Goal: Task Accomplishment & Management: Use online tool/utility

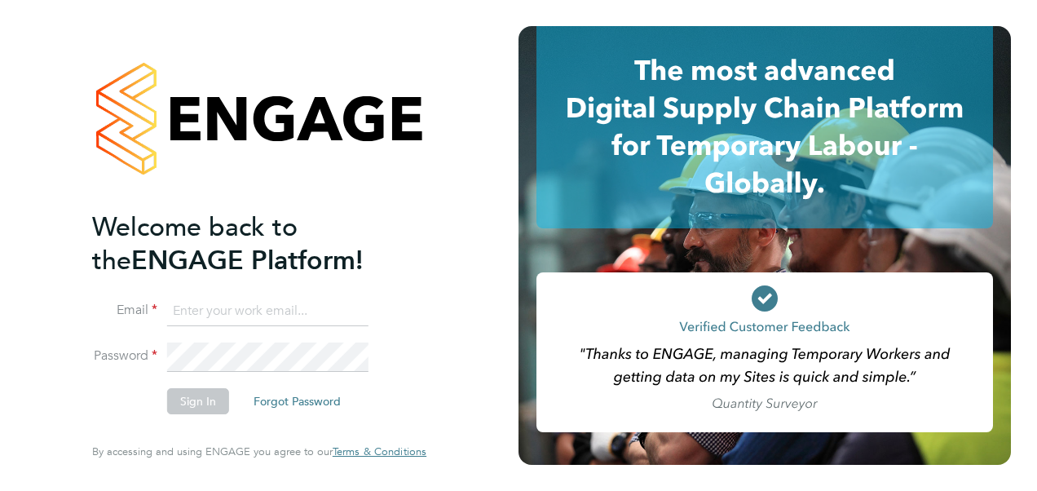
click at [240, 317] on input at bounding box center [267, 311] width 201 height 29
type input "sofia.bari@prsjobs.com"
click at [214, 397] on button "Sign In" at bounding box center [198, 401] width 62 height 26
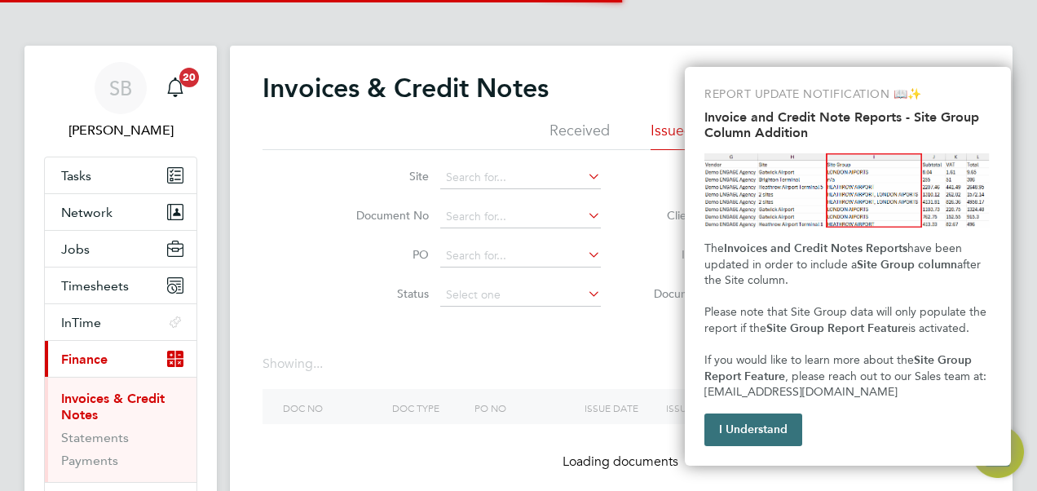
click at [763, 426] on button "I Understand" at bounding box center [753, 429] width 98 height 33
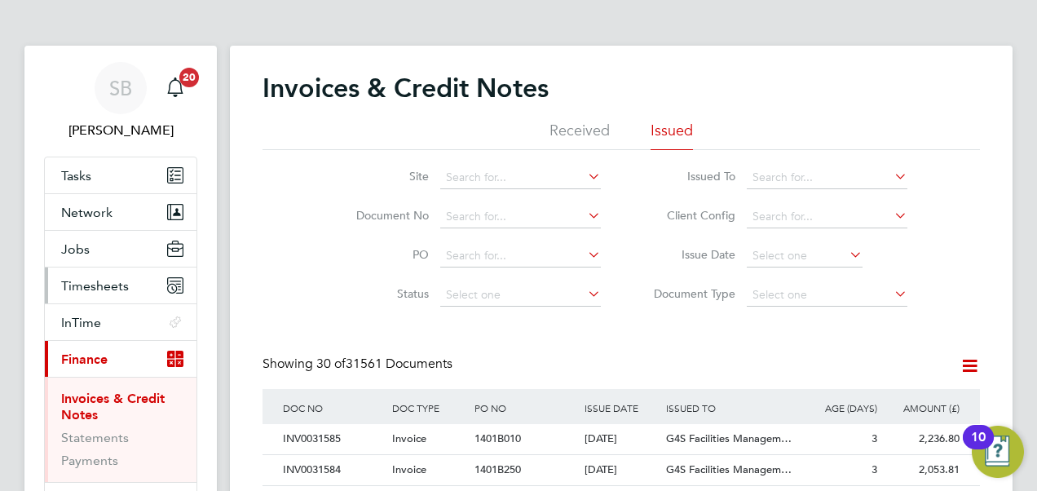
click at [101, 292] on span "Timesheets" at bounding box center [95, 285] width 68 height 15
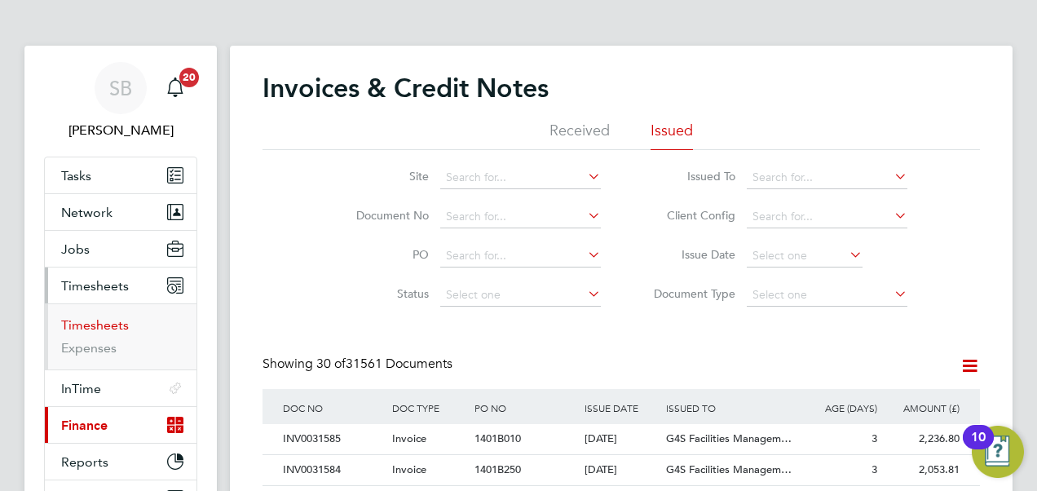
click at [111, 320] on link "Timesheets" at bounding box center [95, 324] width 68 height 15
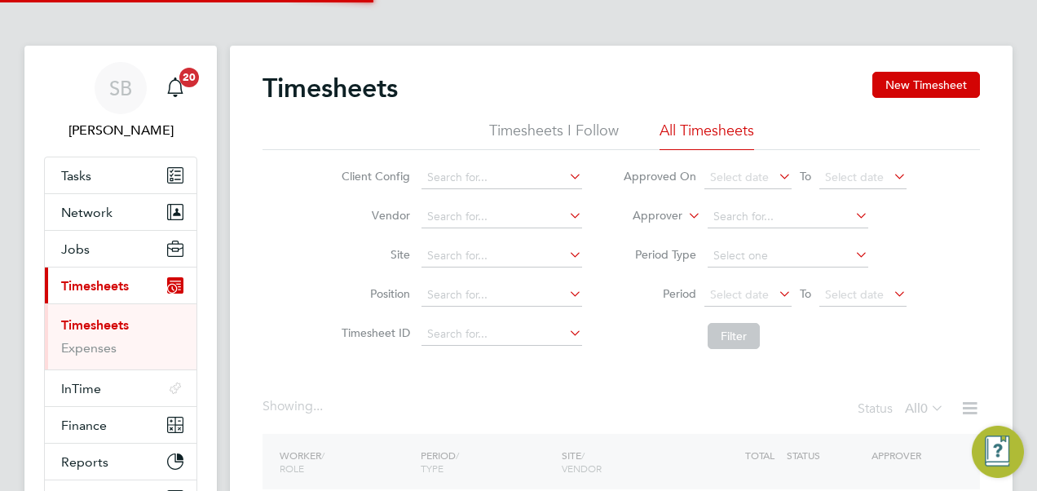
click at [663, 218] on label "Approver" at bounding box center [645, 216] width 73 height 16
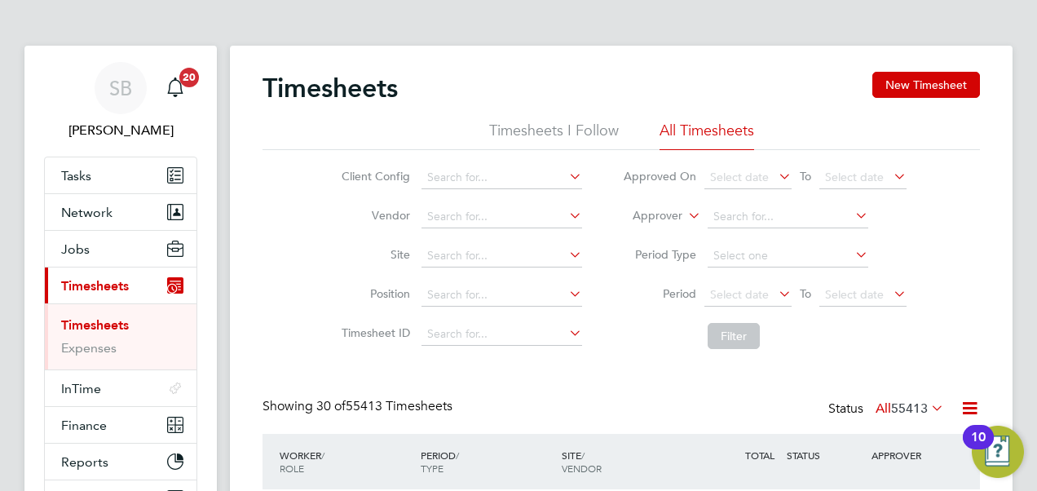
click at [631, 232] on li "Worker" at bounding box center [642, 234] width 80 height 21
click at [790, 207] on input at bounding box center [788, 216] width 161 height 23
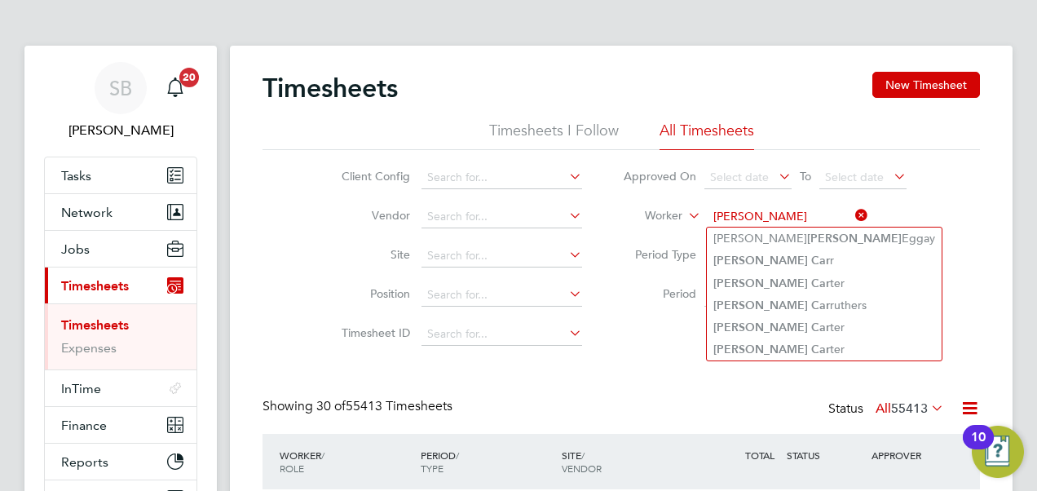
type input "[PERSON_NAME]"
click at [869, 214] on li "Worker [PERSON_NAME]" at bounding box center [764, 216] width 324 height 39
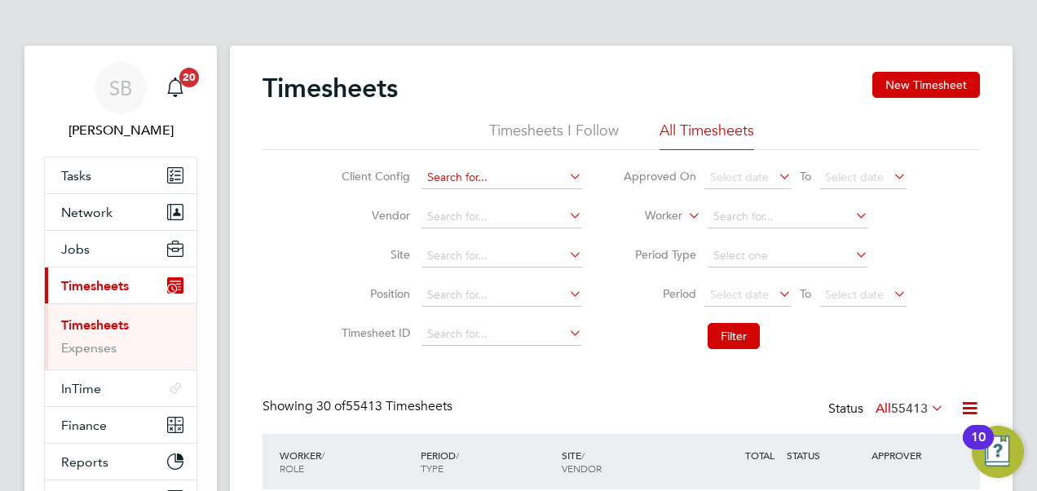
click at [481, 173] on input at bounding box center [501, 177] width 161 height 23
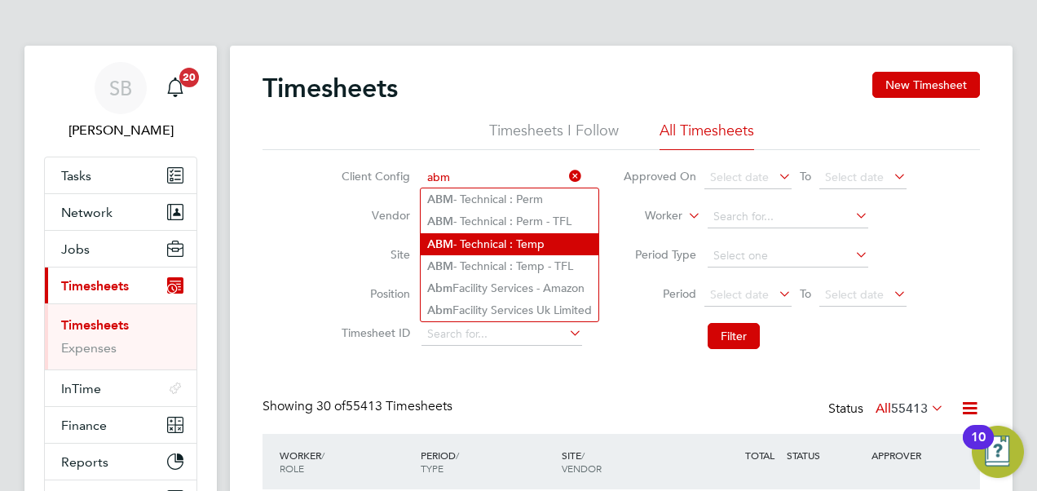
click at [553, 243] on li "ABM - Technical : Temp" at bounding box center [510, 244] width 178 height 22
type input "ABM - Technical : Temp"
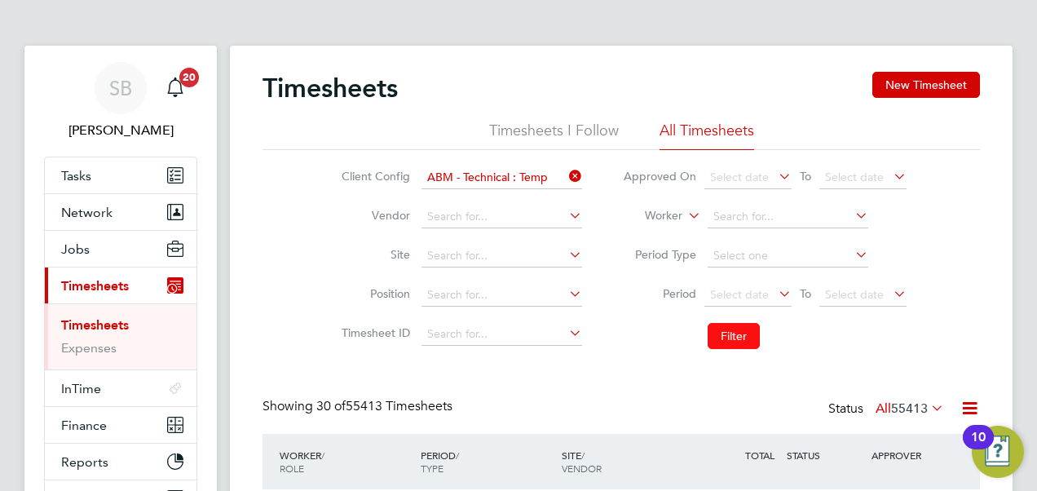
click at [725, 327] on button "Filter" at bounding box center [734, 336] width 52 height 26
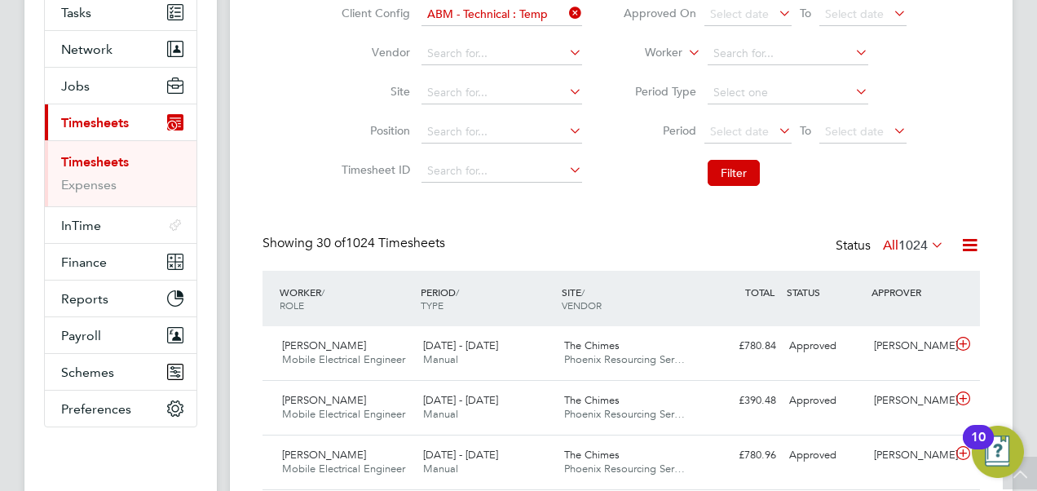
click at [978, 243] on icon at bounding box center [969, 245] width 20 height 20
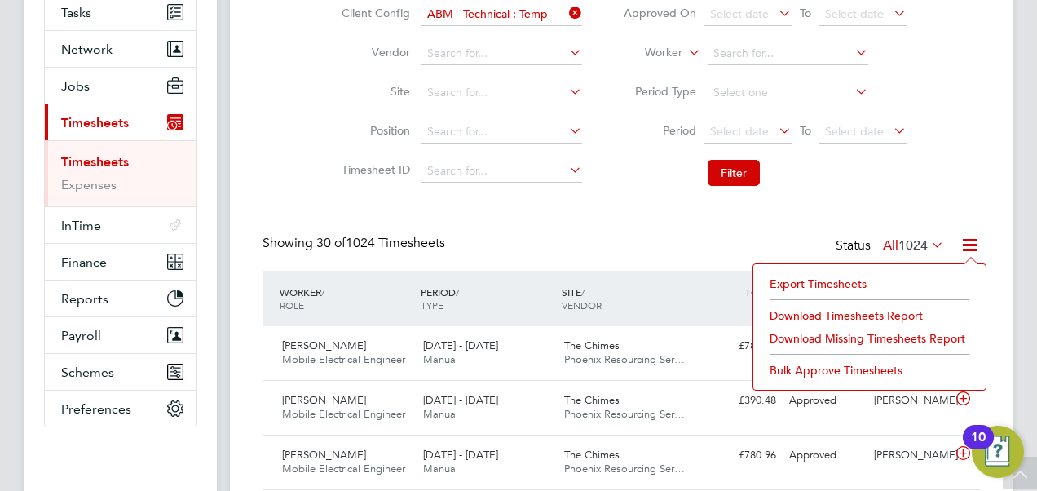
click at [827, 280] on li "Export Timesheets" at bounding box center [869, 283] width 216 height 23
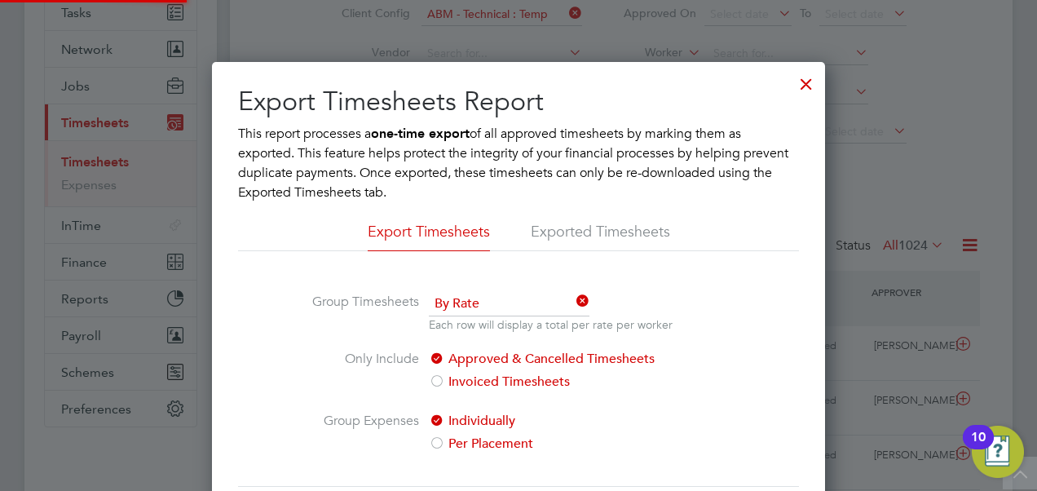
click at [809, 86] on div at bounding box center [805, 79] width 29 height 29
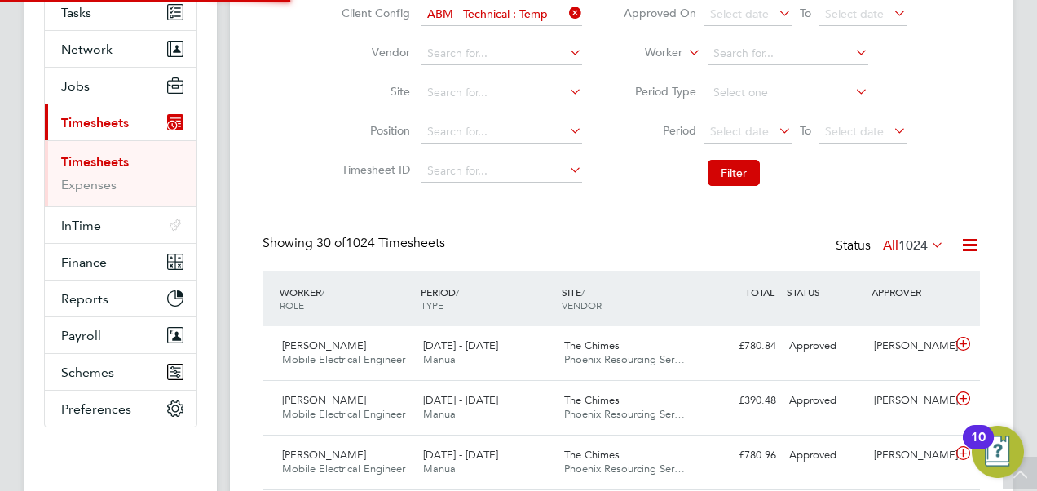
click at [968, 249] on icon at bounding box center [969, 245] width 20 height 20
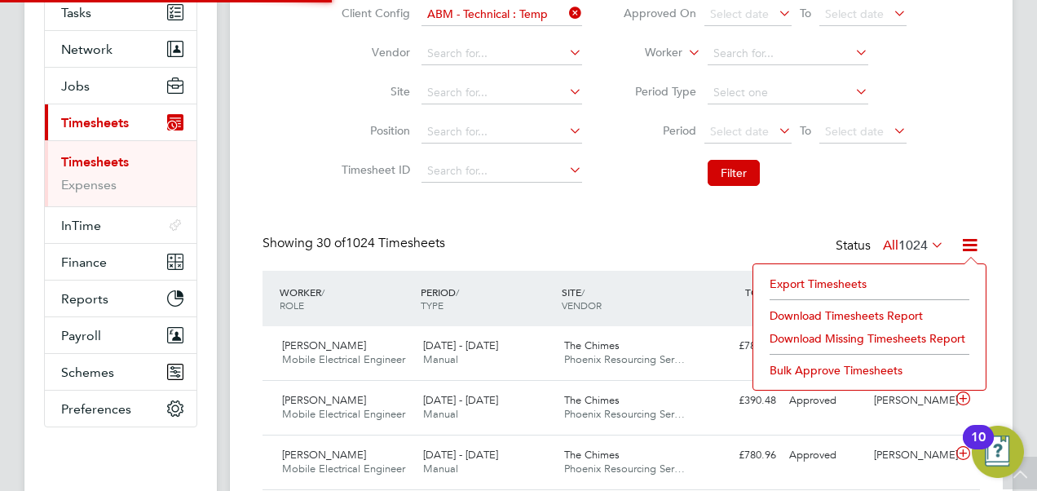
click at [891, 315] on li "Download Timesheets Report" at bounding box center [869, 315] width 216 height 23
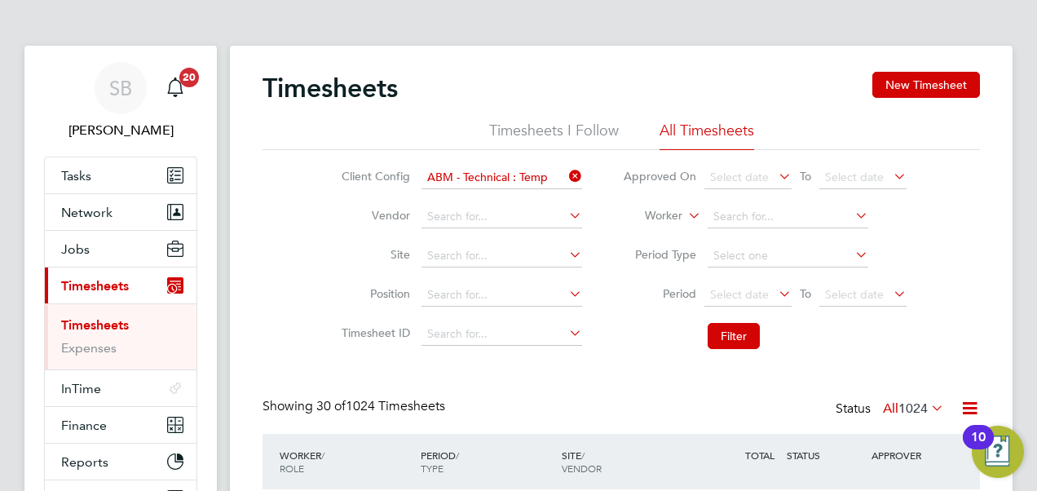
click at [566, 172] on icon at bounding box center [566, 176] width 0 height 23
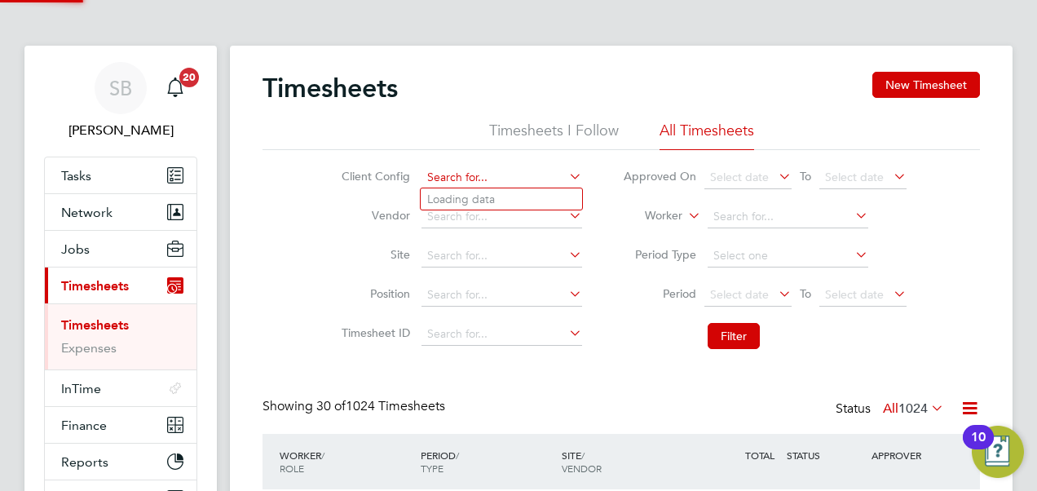
click at [518, 185] on input at bounding box center [501, 177] width 161 height 23
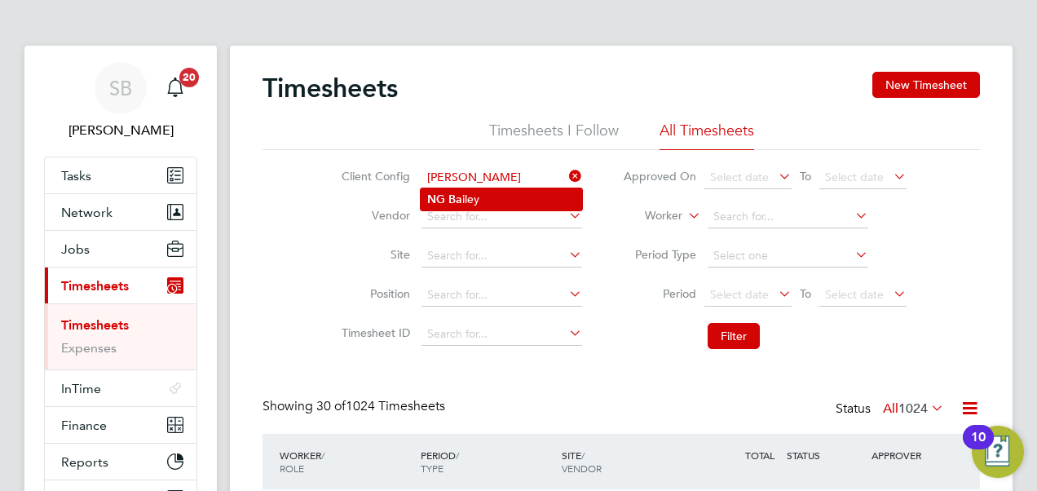
click at [514, 199] on li "NG [PERSON_NAME]" at bounding box center [501, 199] width 161 height 22
type input "[PERSON_NAME]"
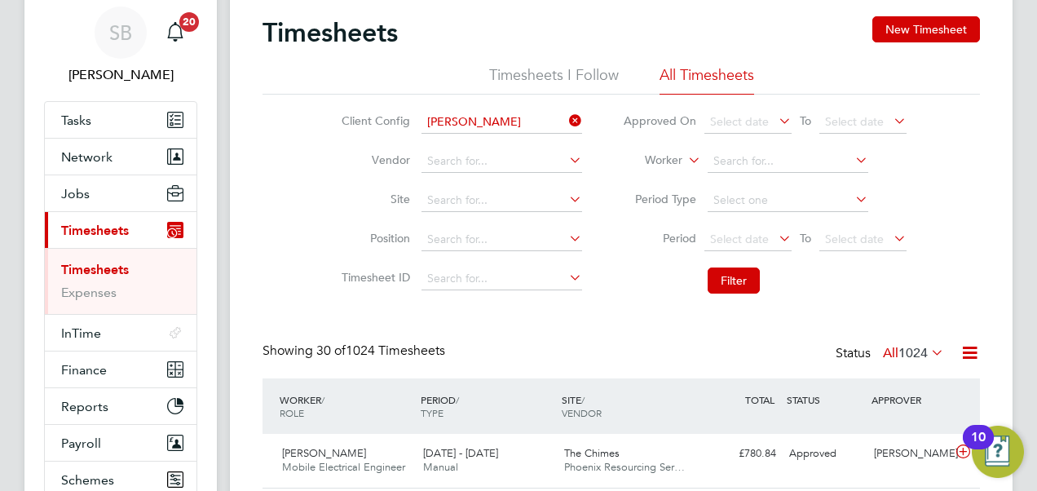
scroll to position [82, 0]
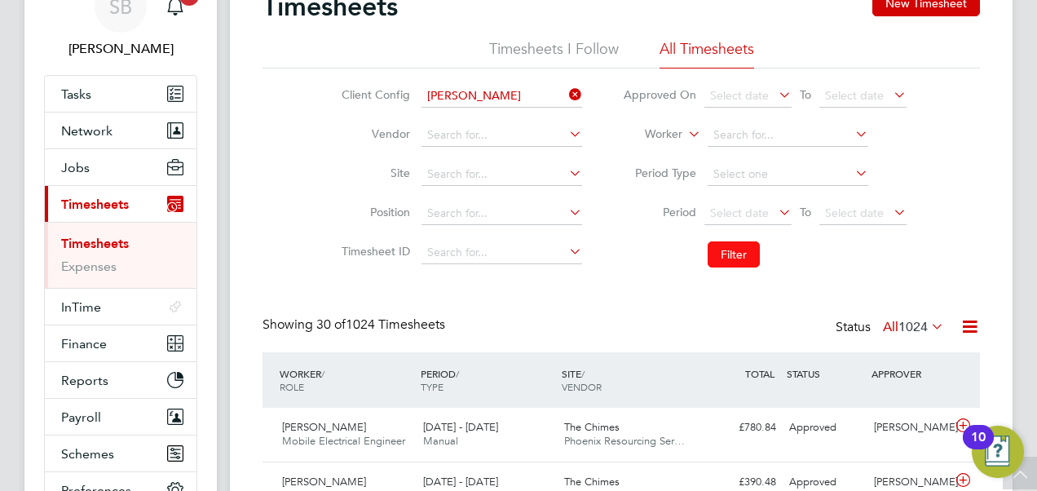
click at [735, 263] on button "Filter" at bounding box center [734, 254] width 52 height 26
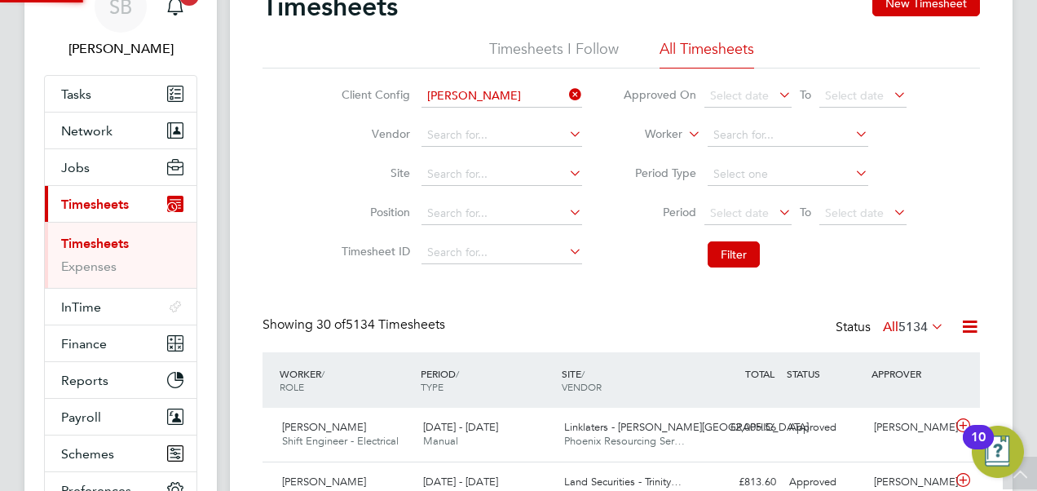
scroll to position [41, 141]
click at [963, 321] on icon at bounding box center [969, 326] width 20 height 20
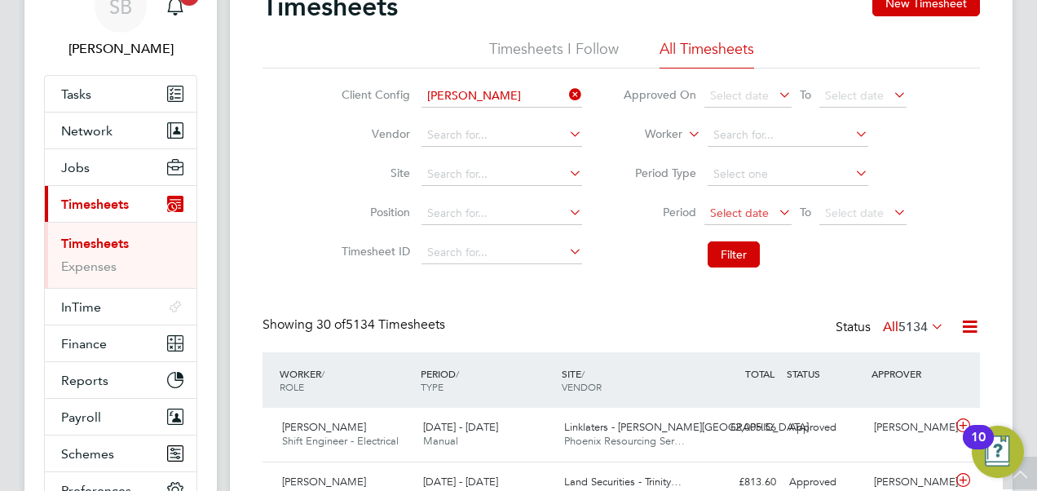
click at [734, 209] on span "Select date" at bounding box center [739, 212] width 59 height 15
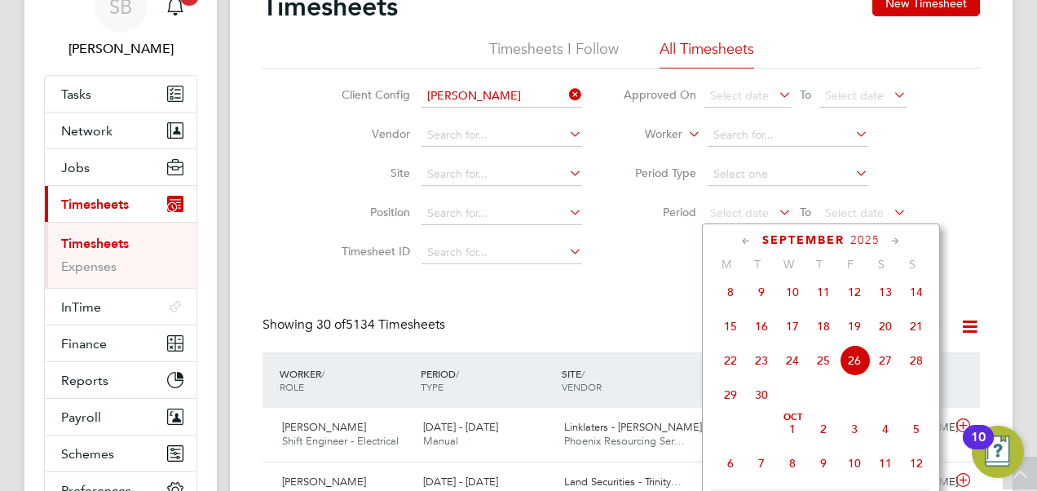
click at [883, 299] on span "13" at bounding box center [885, 291] width 31 height 31
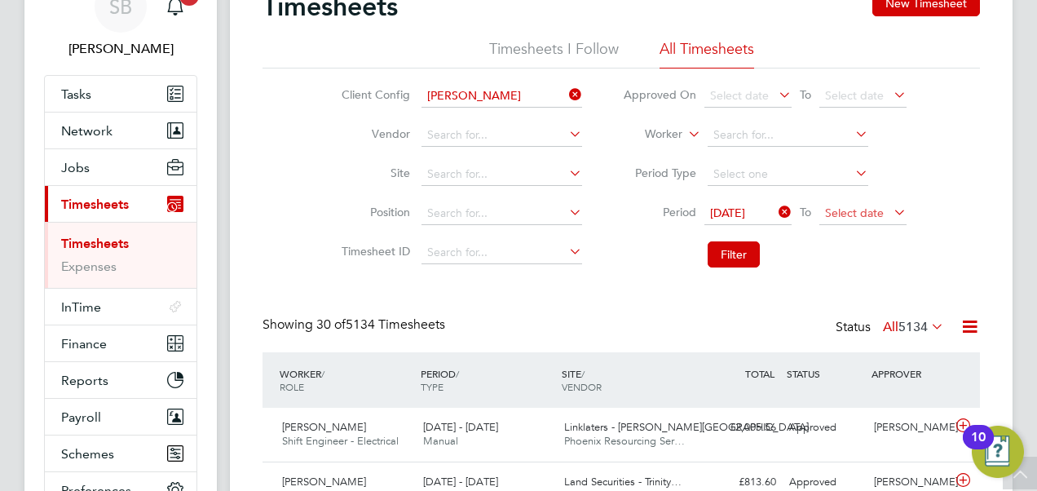
click at [864, 214] on span "Select date" at bounding box center [854, 212] width 59 height 15
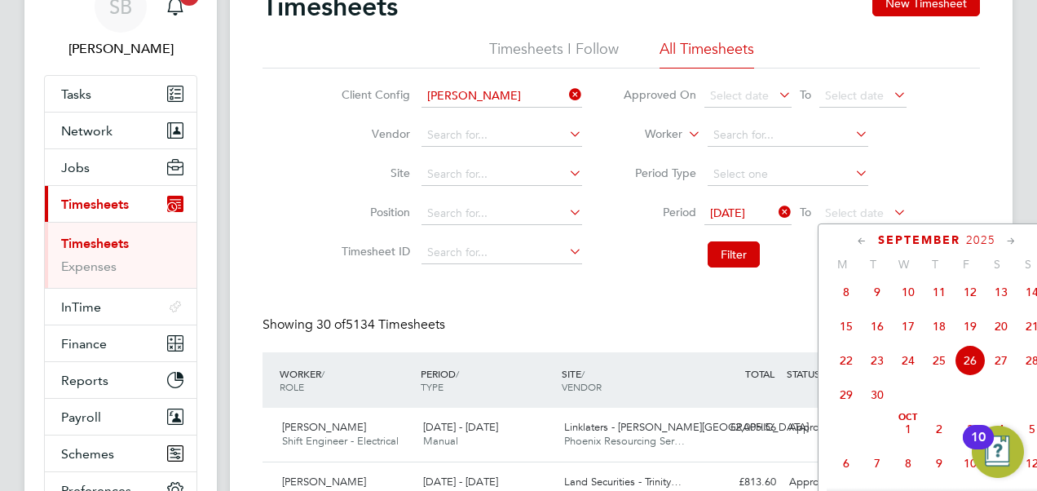
click at [963, 373] on span "26" at bounding box center [969, 360] width 31 height 31
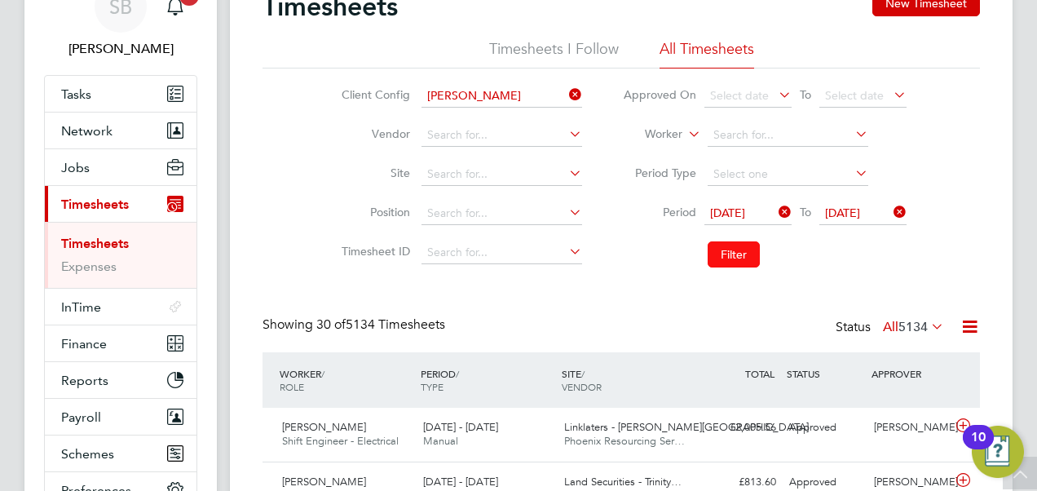
click at [743, 254] on button "Filter" at bounding box center [734, 254] width 52 height 26
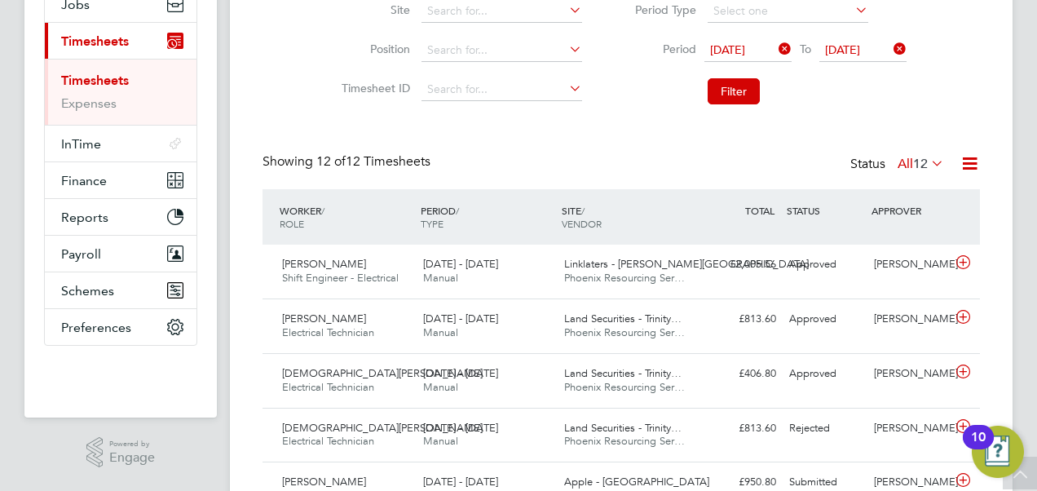
click at [969, 158] on icon at bounding box center [969, 163] width 20 height 20
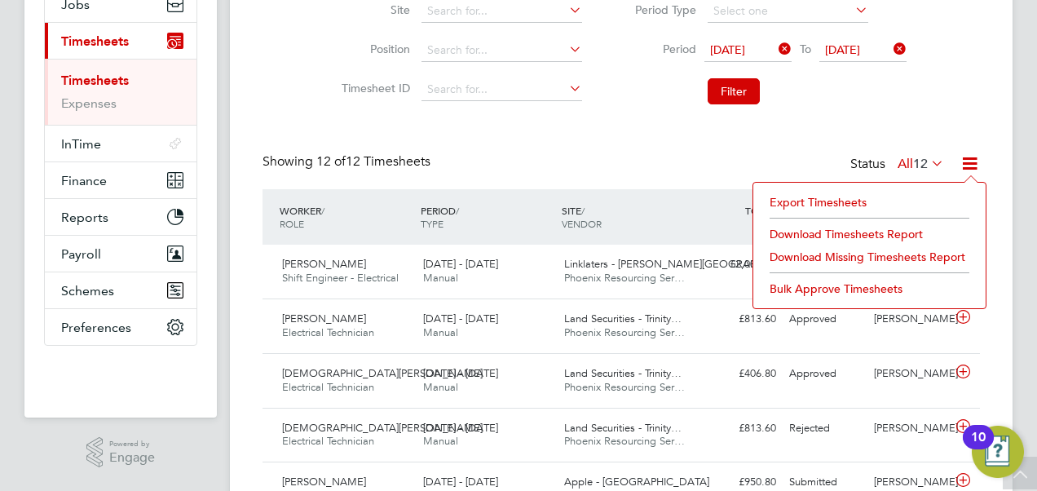
click at [875, 231] on li "Download Timesheets Report" at bounding box center [869, 234] width 216 height 23
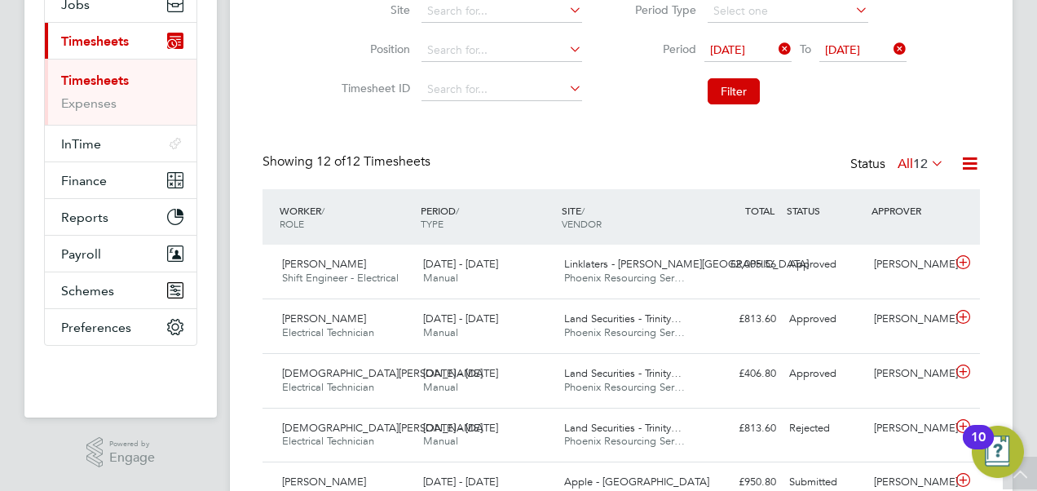
click at [564, 165] on div "Showing 12 of 12 Timesheets Status All 12" at bounding box center [620, 171] width 717 height 36
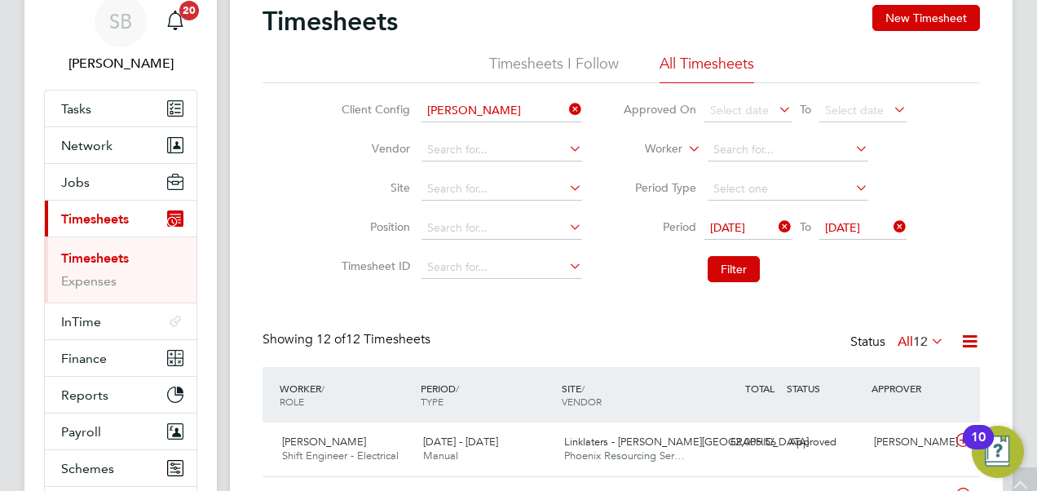
scroll to position [0, 0]
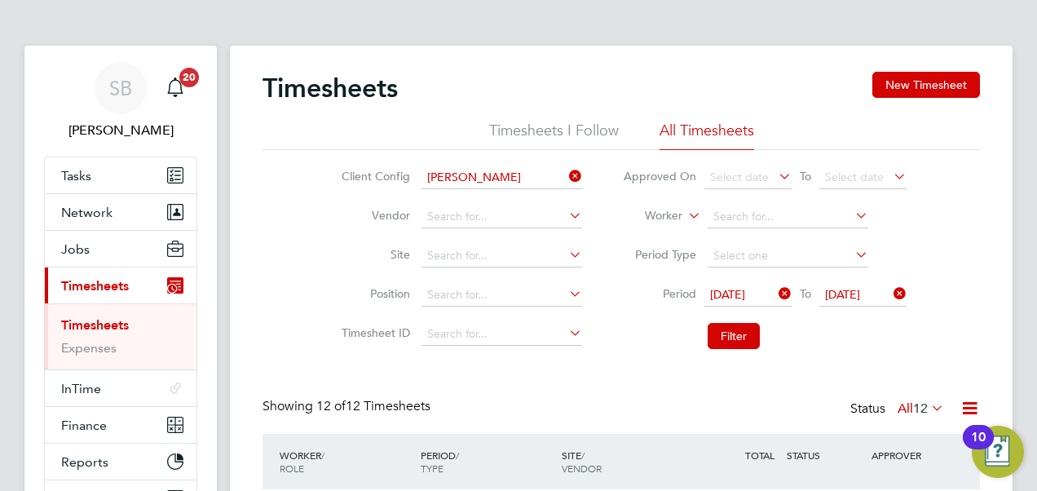
click at [745, 292] on span "[DATE]" at bounding box center [727, 294] width 35 height 15
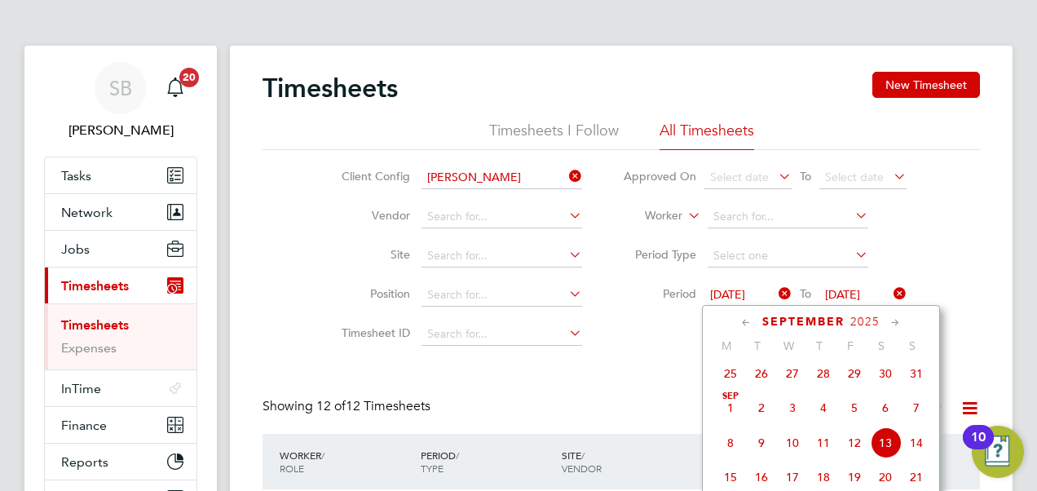
drag, startPoint x: 887, startPoint y: 298, endPoint x: 901, endPoint y: 294, distance: 15.0
click at [860, 297] on span "[DATE]" at bounding box center [842, 294] width 35 height 15
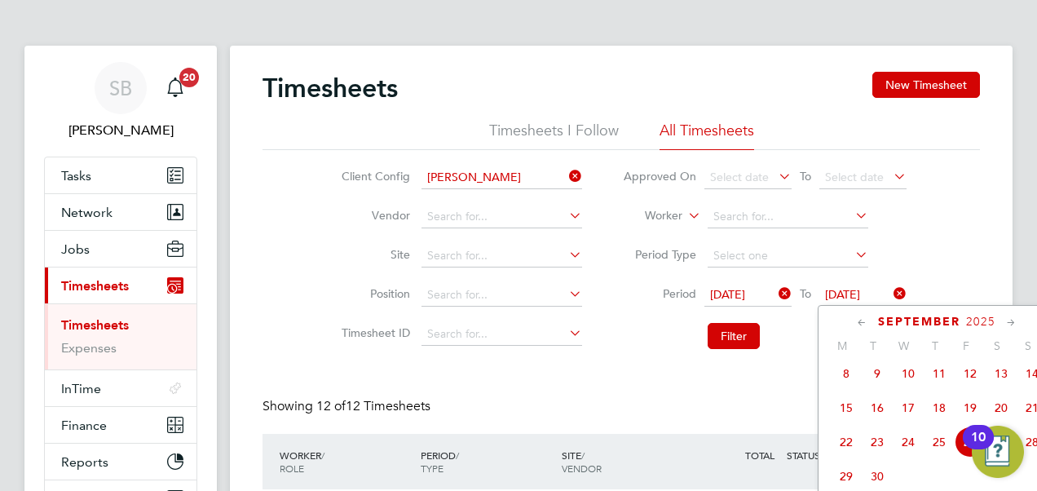
click at [890, 293] on icon at bounding box center [890, 293] width 0 height 23
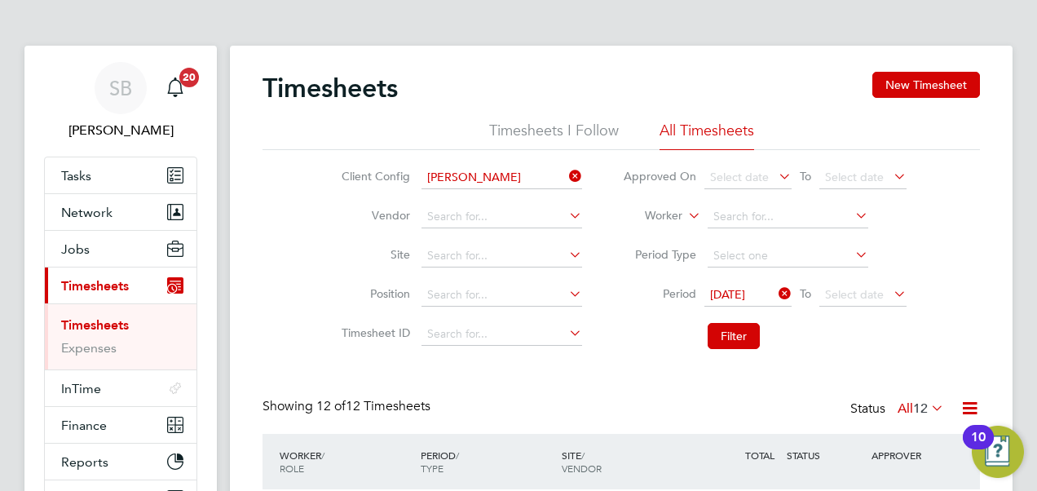
click at [775, 291] on icon at bounding box center [775, 293] width 0 height 23
click at [750, 217] on input at bounding box center [788, 216] width 161 height 23
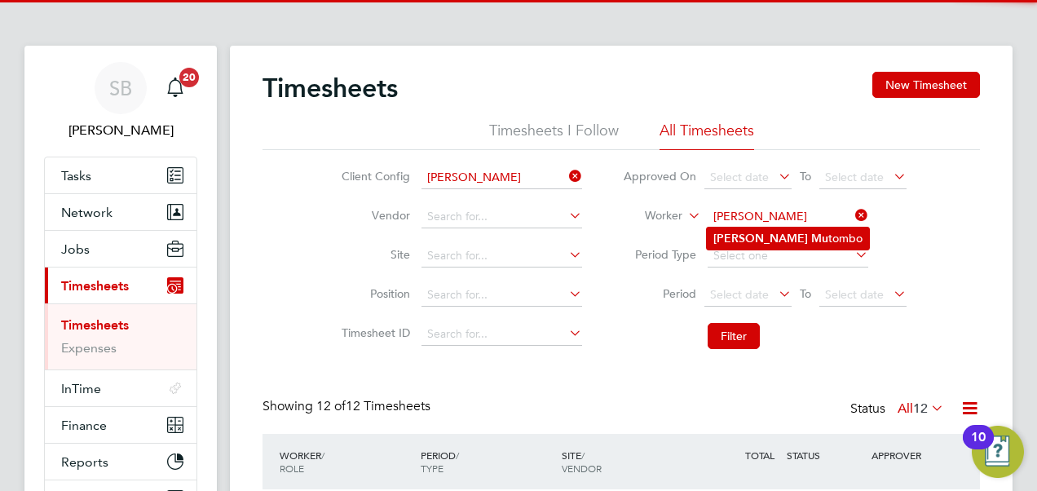
click at [753, 233] on li "[PERSON_NAME] tombo" at bounding box center [788, 238] width 162 height 22
type input "[PERSON_NAME]"
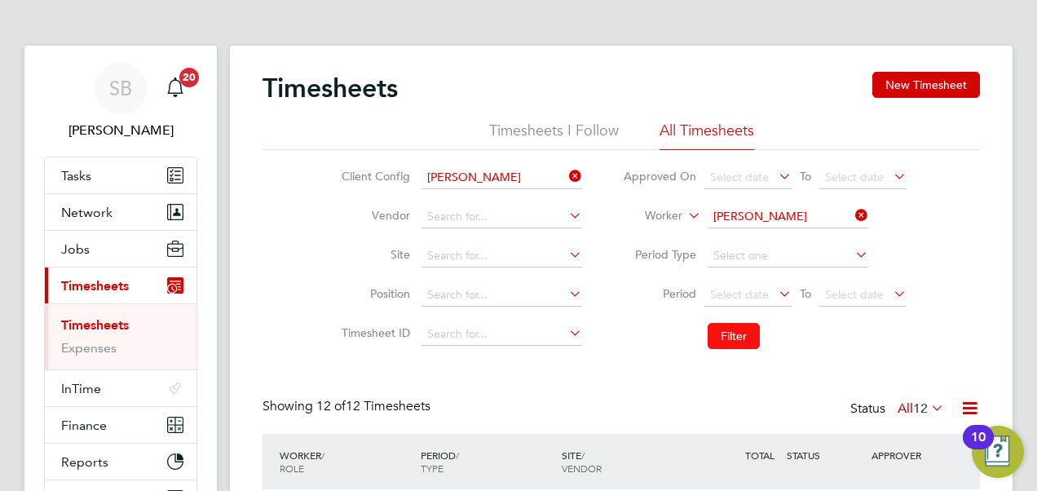
click at [747, 336] on button "Filter" at bounding box center [734, 336] width 52 height 26
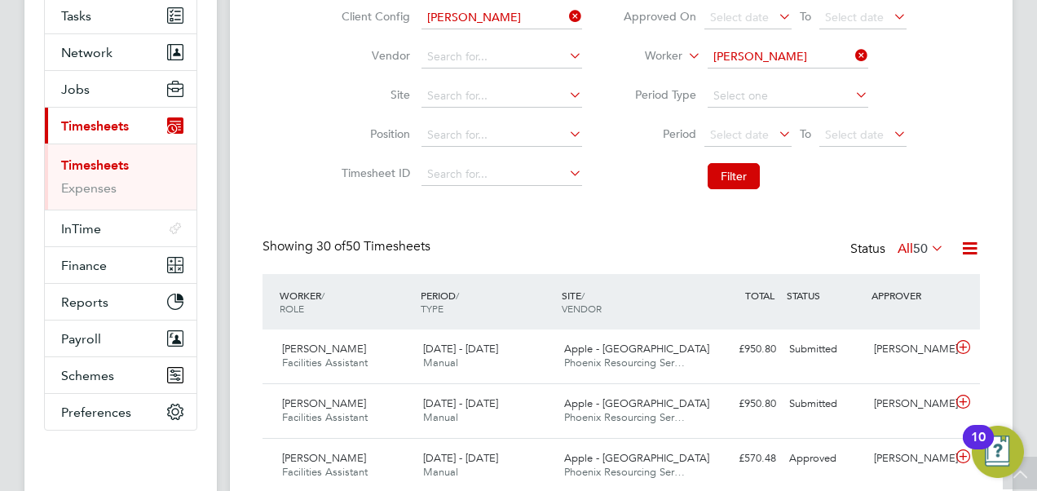
scroll to position [0, 0]
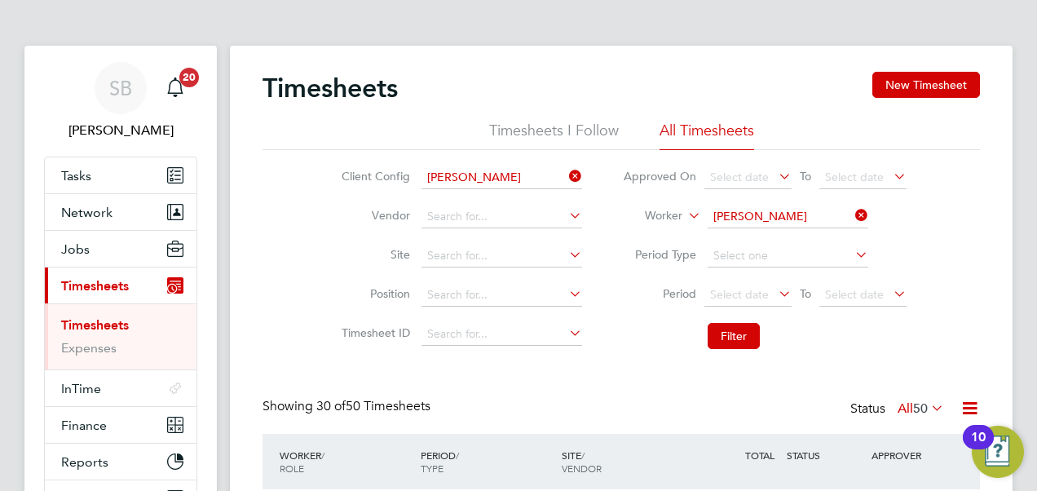
click at [852, 215] on icon at bounding box center [852, 215] width 0 height 23
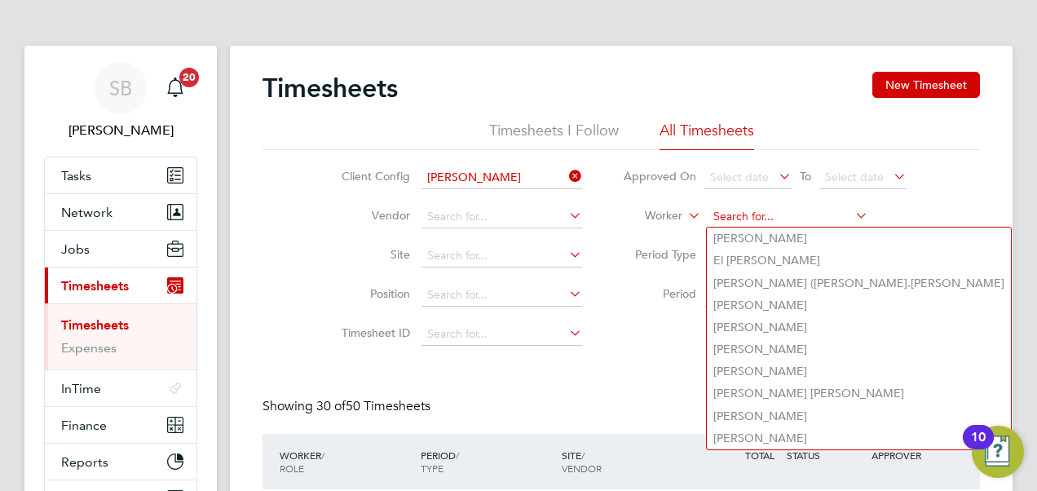
click at [763, 214] on input at bounding box center [788, 216] width 161 height 23
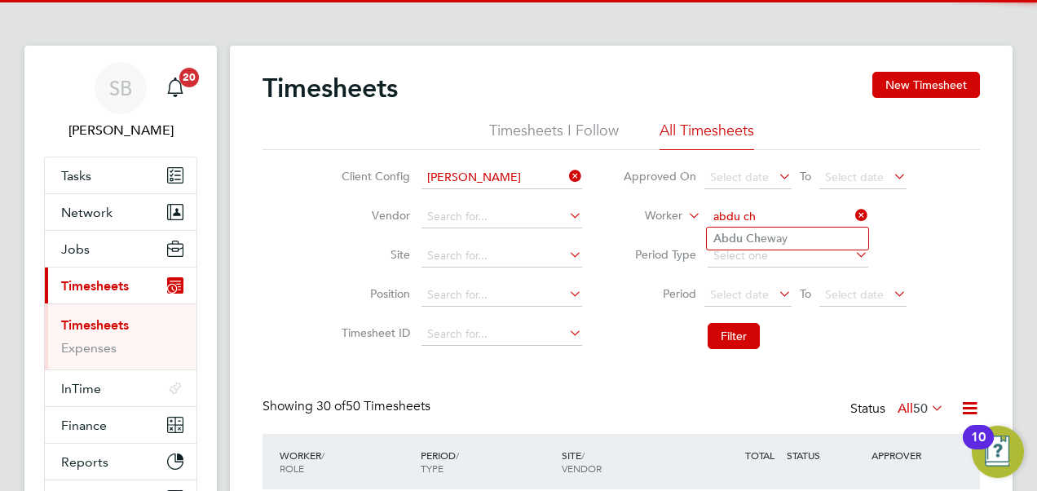
click at [790, 235] on li "[PERSON_NAME]" at bounding box center [787, 238] width 161 height 22
type input "[PERSON_NAME]"
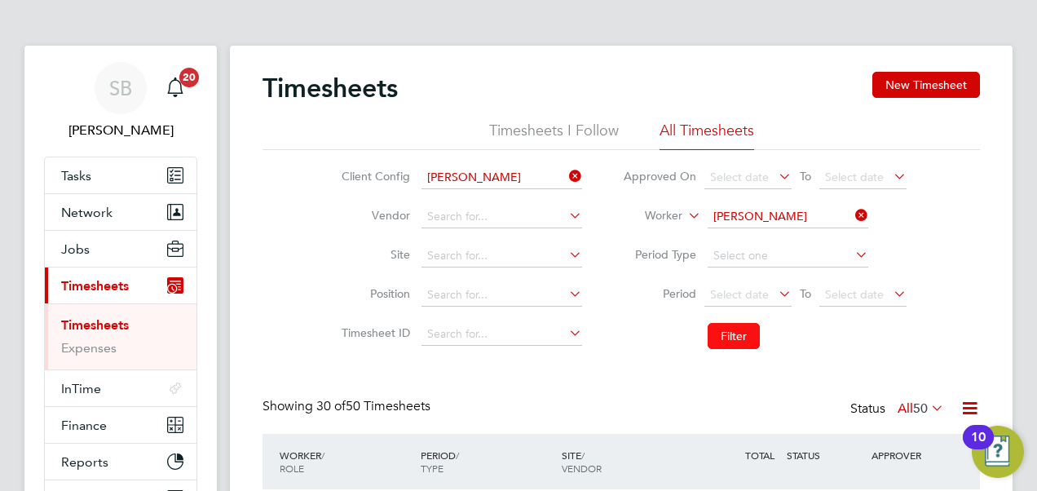
click at [737, 331] on button "Filter" at bounding box center [734, 336] width 52 height 26
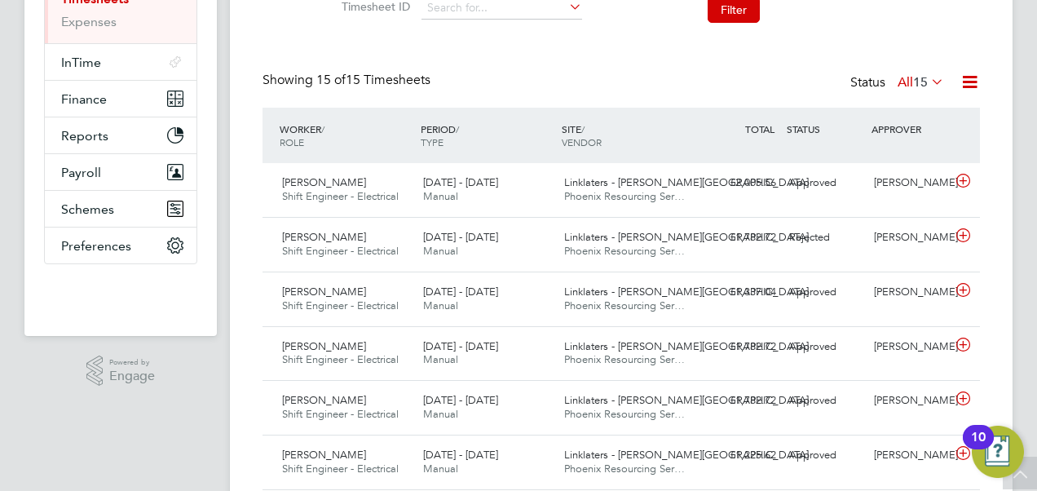
click at [972, 90] on icon at bounding box center [969, 82] width 20 height 20
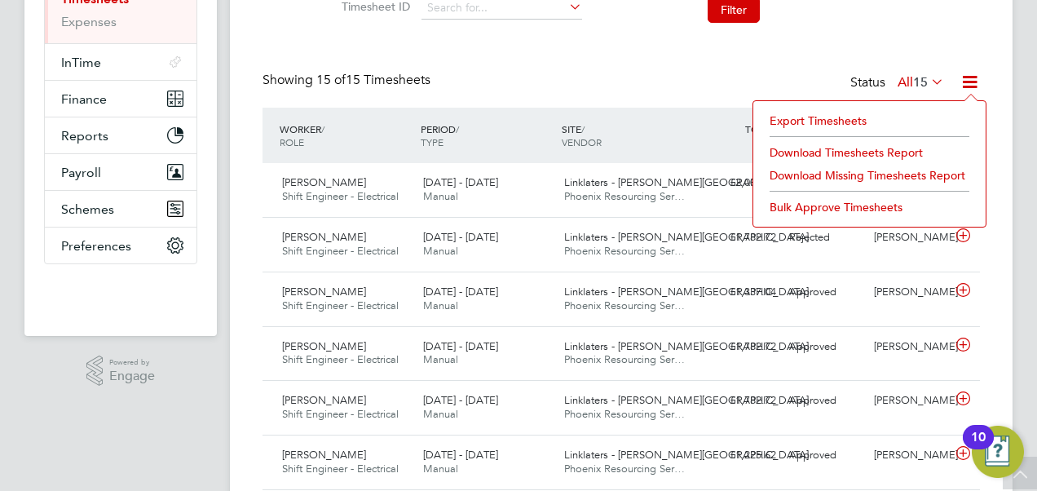
click at [836, 154] on li "Download Timesheets Report" at bounding box center [869, 152] width 216 height 23
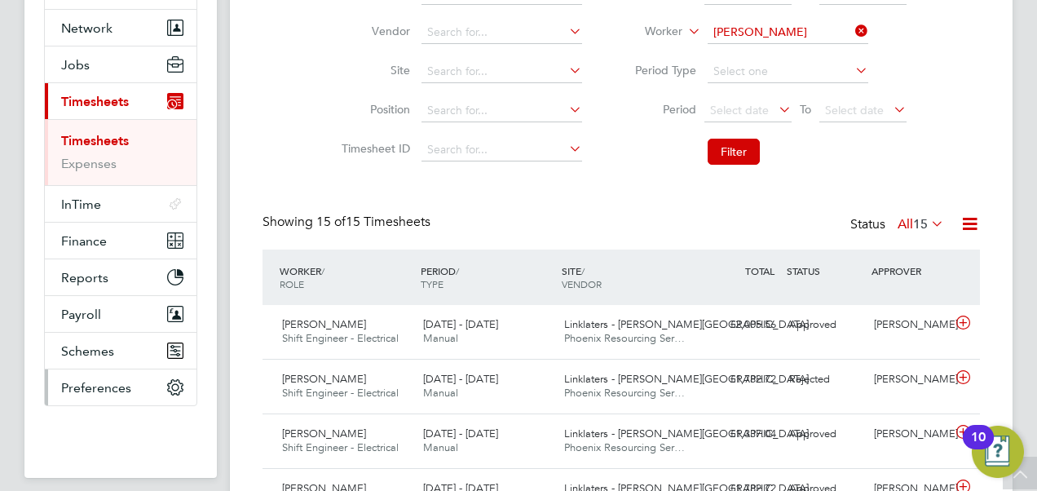
scroll to position [163, 0]
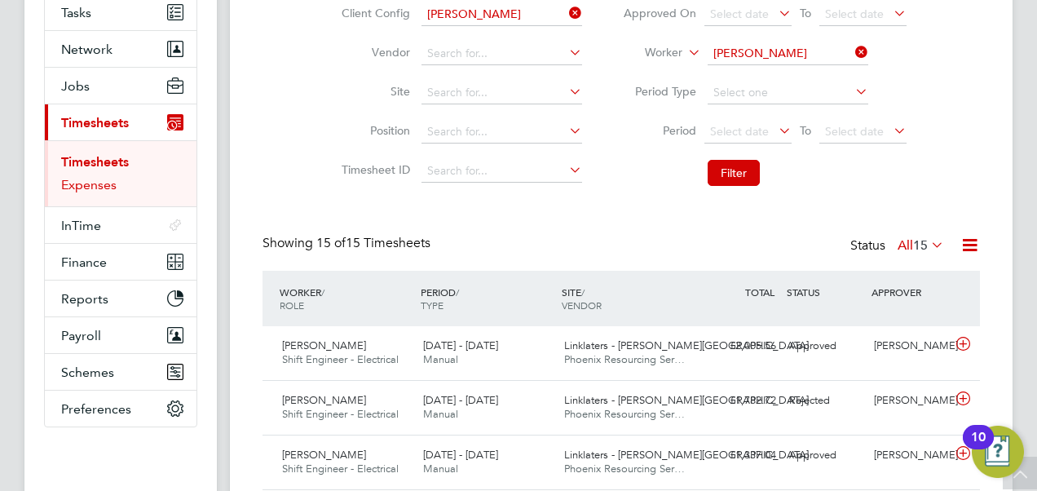
click at [94, 177] on link "Expenses" at bounding box center [88, 184] width 55 height 15
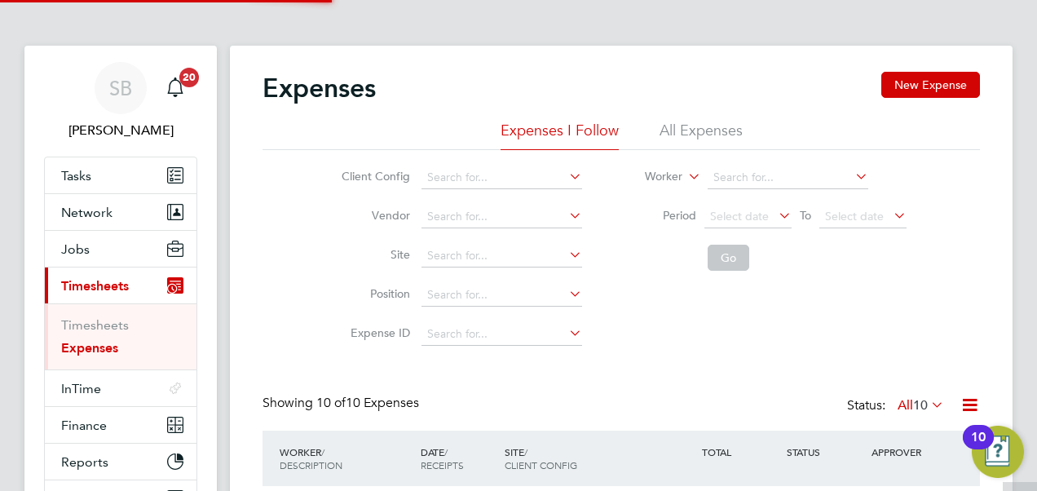
scroll to position [8, 8]
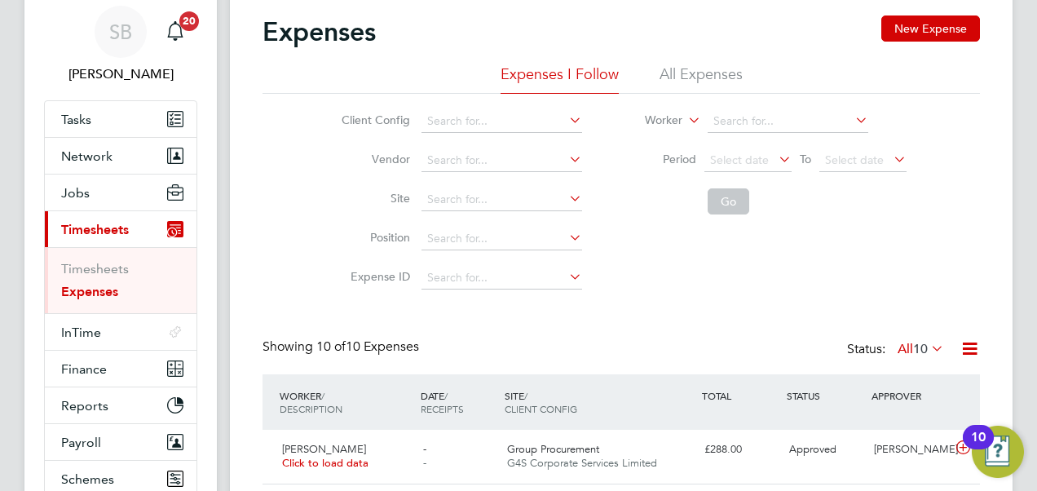
click at [694, 127] on div "Expenses I Follow All Expenses Client Config Vendor Site Position Expense ID Wo…" at bounding box center [620, 180] width 717 height 233
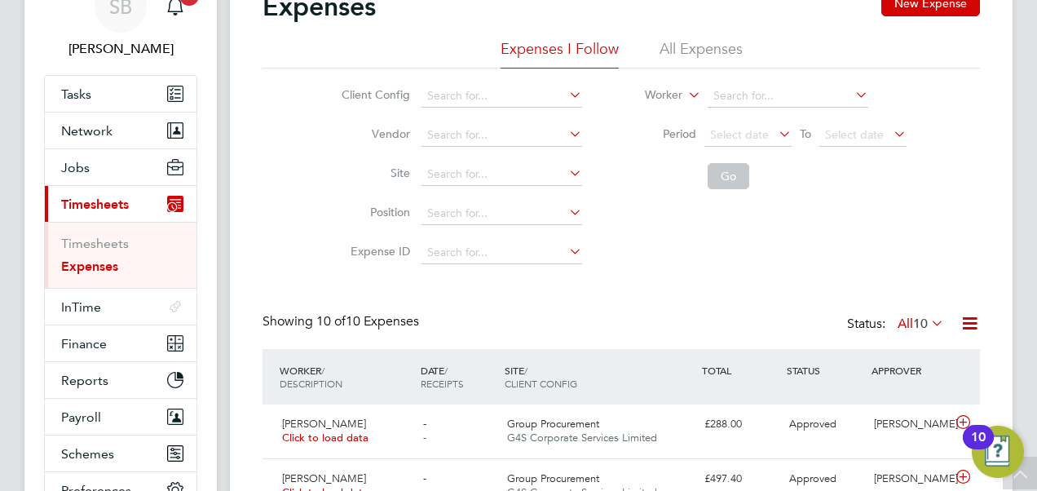
click at [694, 46] on li "All Expenses" at bounding box center [700, 53] width 83 height 29
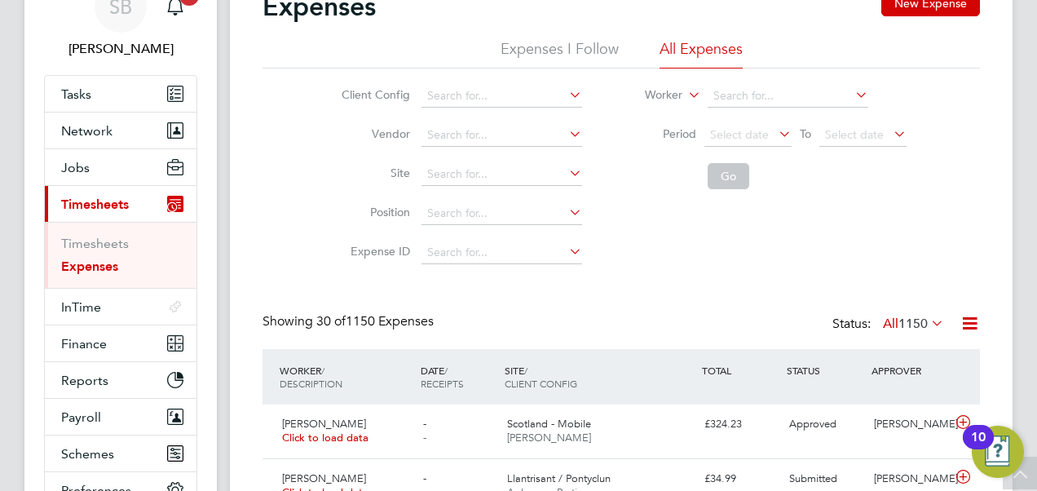
click at [729, 107] on li "Worker" at bounding box center [764, 96] width 324 height 39
click at [731, 93] on input at bounding box center [788, 96] width 161 height 23
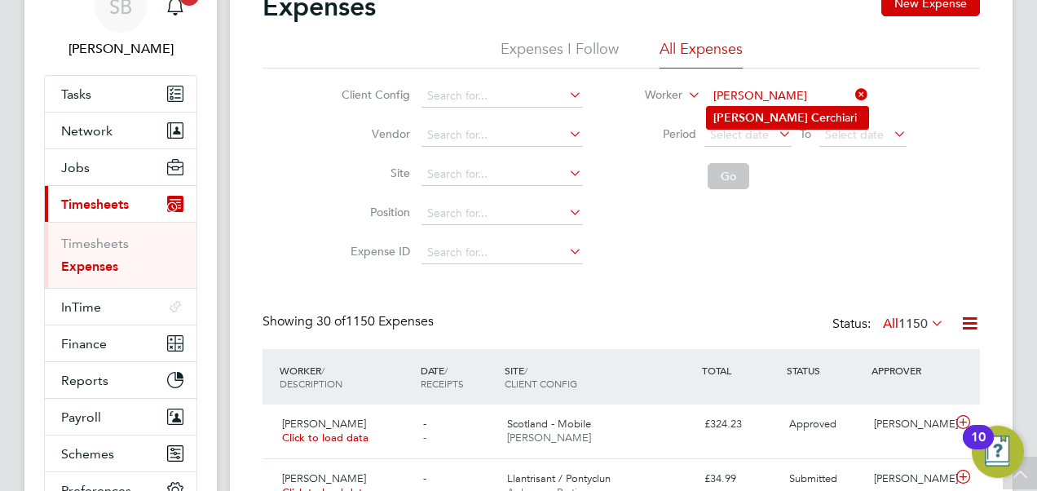
click at [811, 111] on b "Cer" at bounding box center [820, 118] width 19 height 14
type input "[PERSON_NAME]"
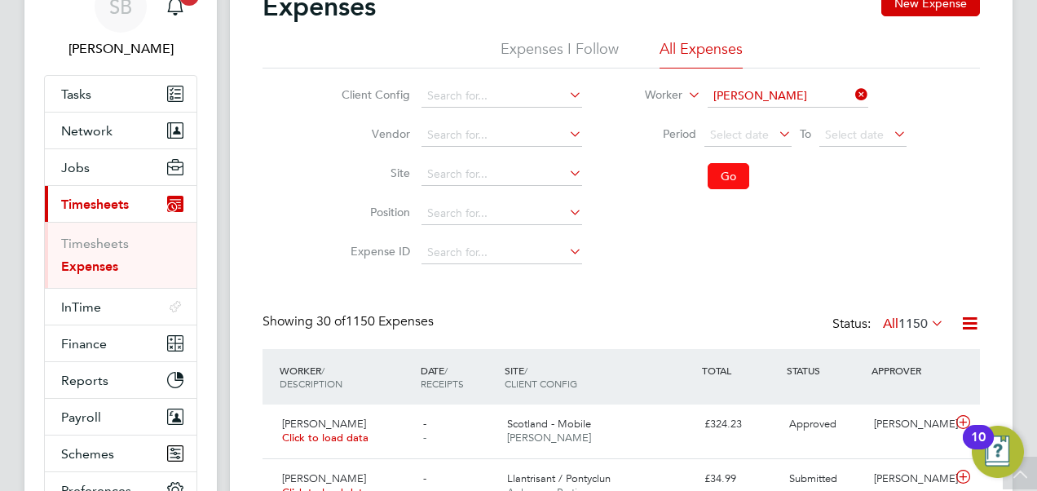
click at [733, 177] on button "Go" at bounding box center [729, 176] width 42 height 26
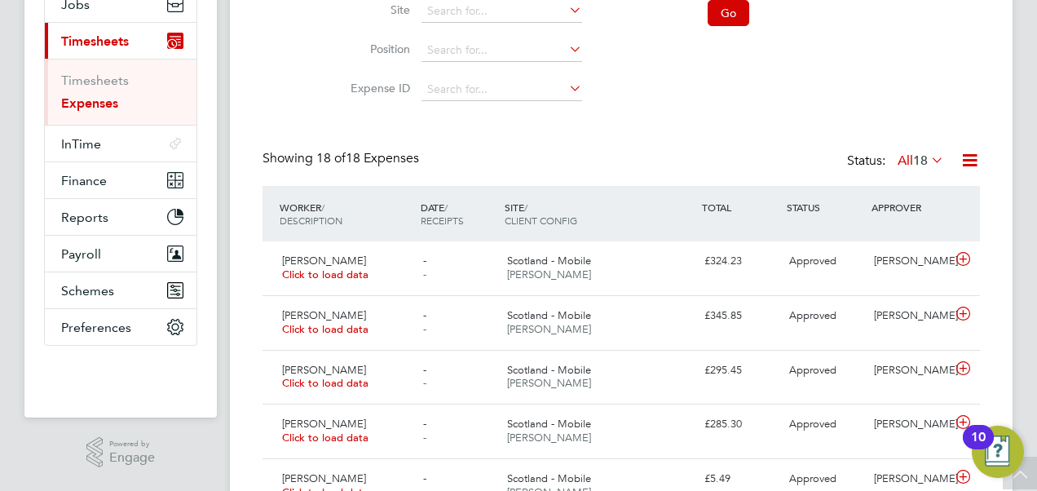
click at [967, 163] on icon at bounding box center [969, 160] width 20 height 20
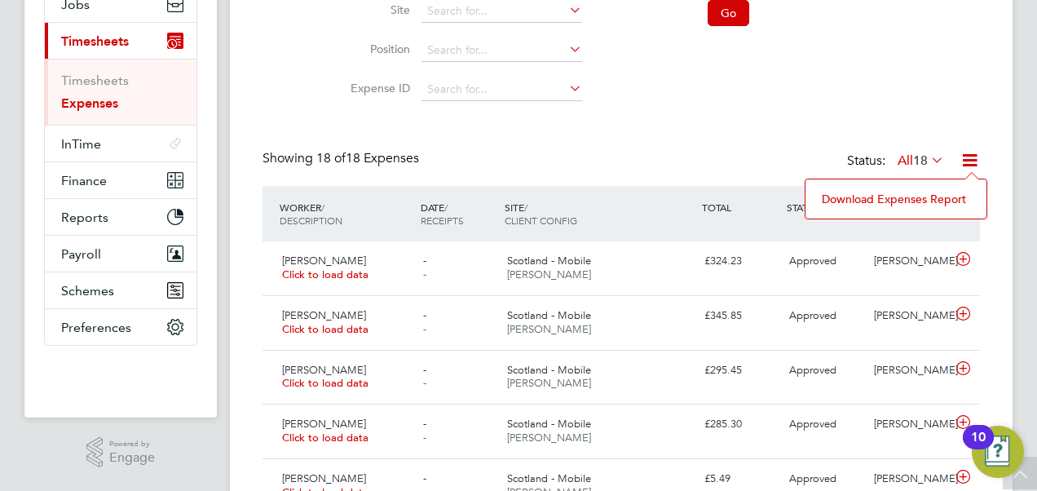
click at [884, 203] on li "Download Expenses Report" at bounding box center [895, 198] width 165 height 23
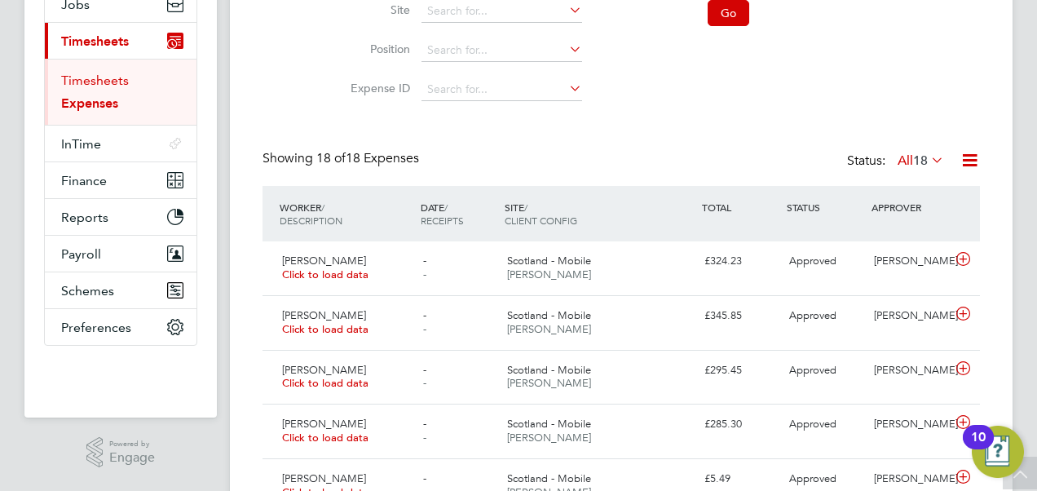
click at [88, 84] on link "Timesheets" at bounding box center [95, 80] width 68 height 15
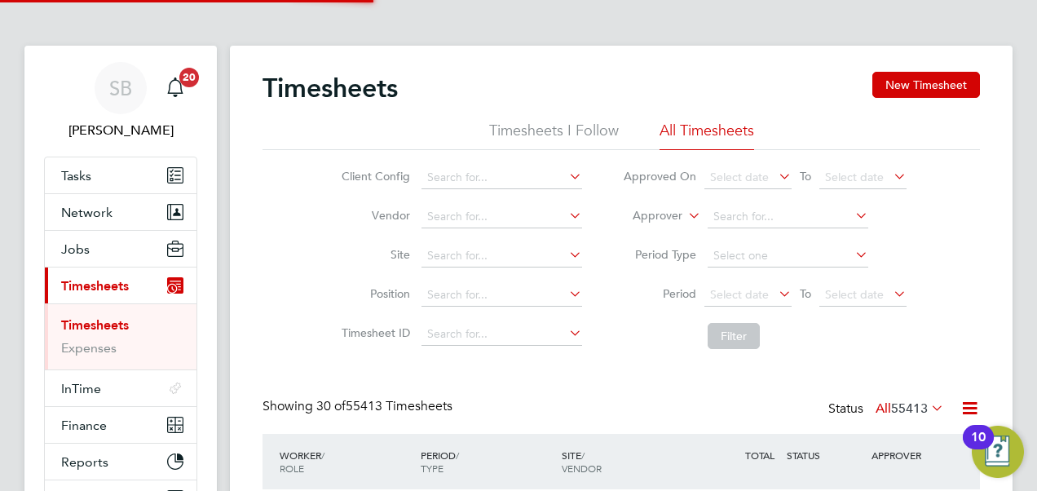
scroll to position [8, 8]
click at [101, 288] on span "Timesheets" at bounding box center [95, 285] width 68 height 15
click at [681, 218] on li "Approver" at bounding box center [764, 216] width 324 height 39
click at [685, 218] on icon at bounding box center [685, 211] width 0 height 15
click at [631, 233] on li "Worker" at bounding box center [642, 234] width 80 height 21
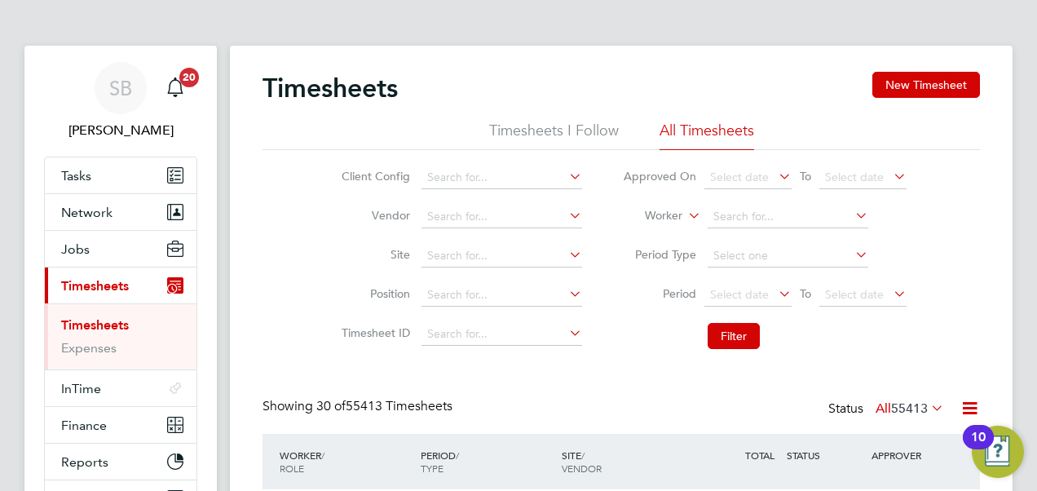
click at [792, 207] on input at bounding box center [788, 216] width 161 height 23
click at [750, 218] on input at bounding box center [788, 216] width 161 height 23
type input "c"
type input "s"
type input "c"
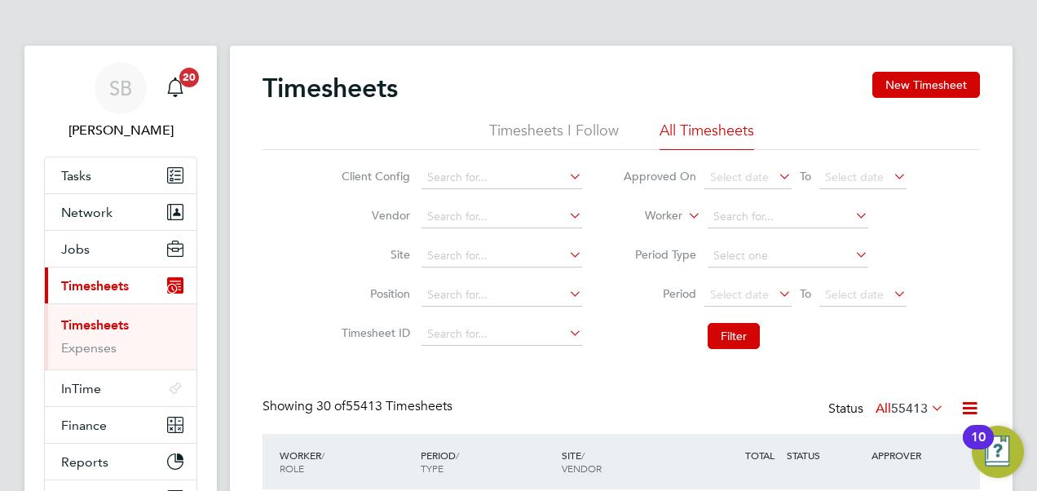
click at [743, 280] on li "Period Select date To Select date" at bounding box center [764, 295] width 324 height 39
click at [742, 287] on span "Select date" at bounding box center [739, 294] width 59 height 15
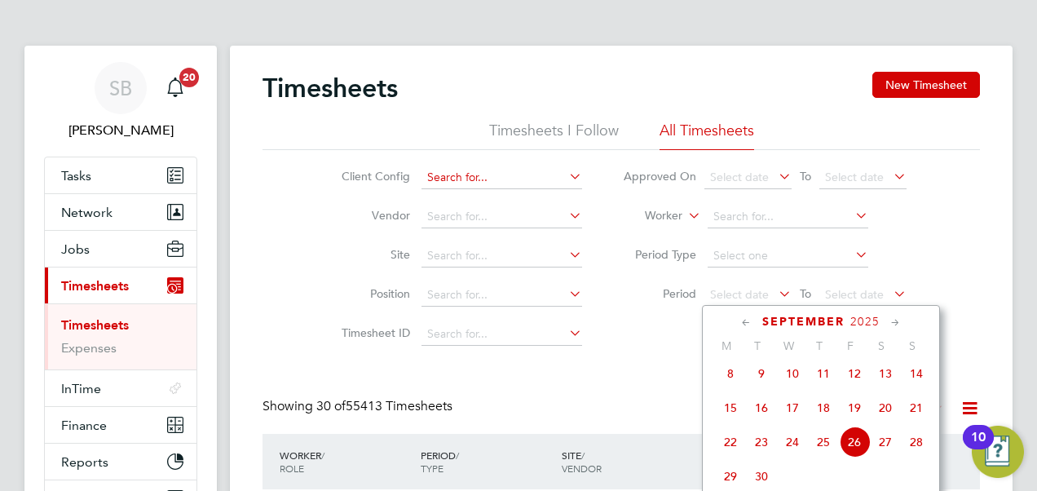
click at [489, 183] on input at bounding box center [501, 177] width 161 height 23
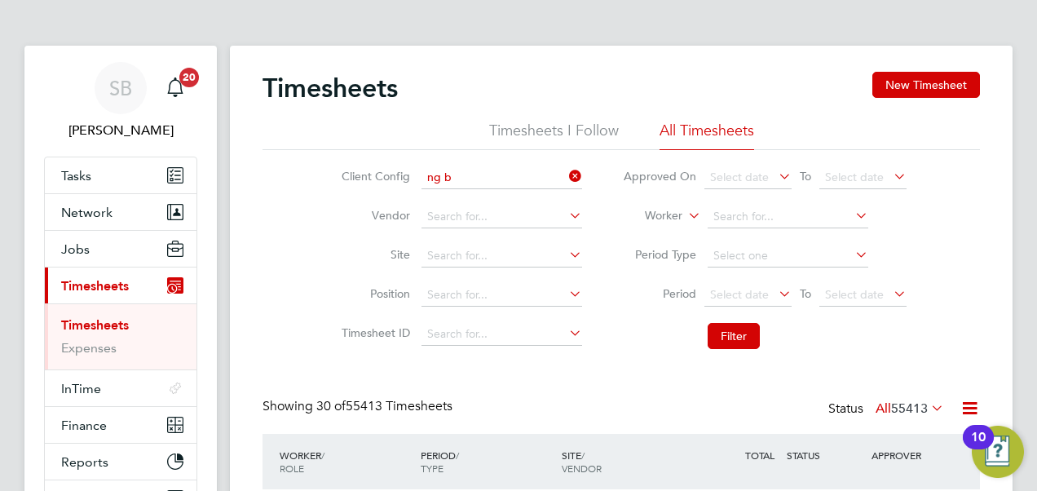
click at [497, 201] on li "[PERSON_NAME]" at bounding box center [501, 199] width 161 height 22
type input "[PERSON_NAME]"
click at [742, 291] on span "Select date" at bounding box center [739, 294] width 59 height 15
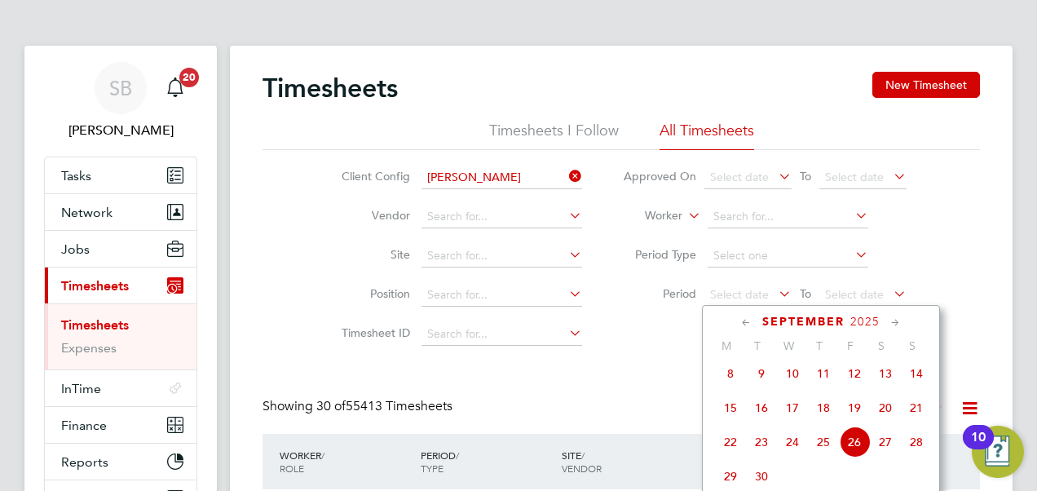
click at [743, 320] on icon at bounding box center [745, 323] width 15 height 18
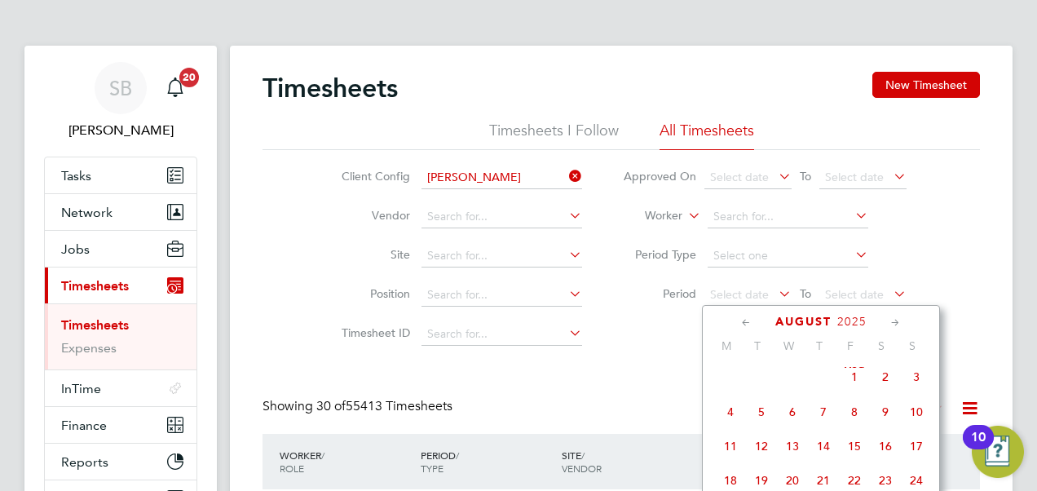
click at [743, 320] on icon at bounding box center [745, 323] width 15 height 18
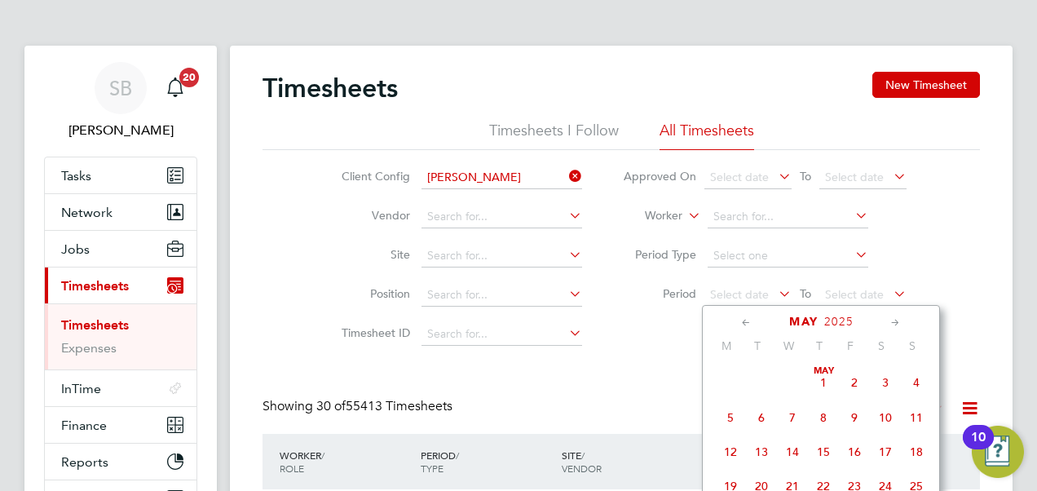
click at [897, 326] on icon at bounding box center [895, 323] width 15 height 18
click at [915, 381] on span "[DATE]" at bounding box center [916, 379] width 31 height 31
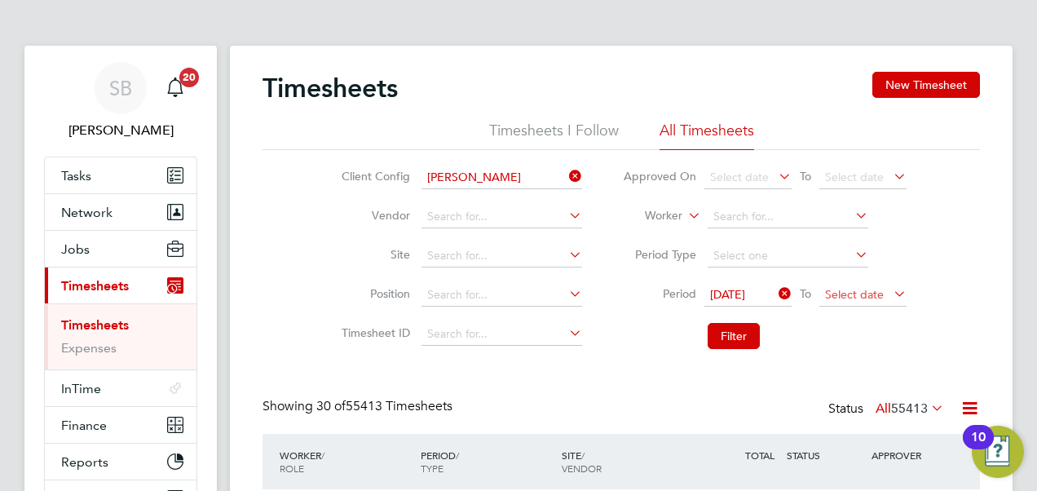
click at [855, 290] on span "Select date" at bounding box center [854, 294] width 59 height 15
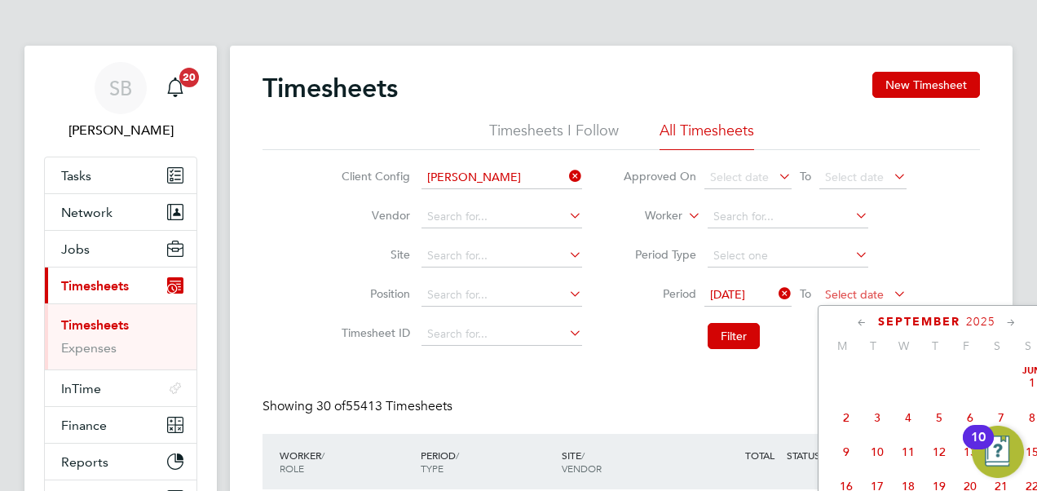
scroll to position [594, 0]
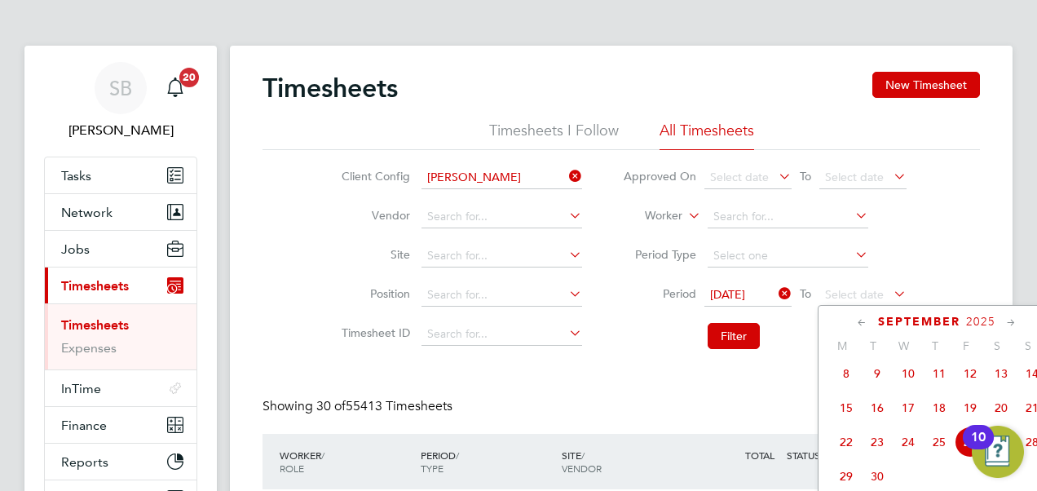
click at [959, 453] on span "26" at bounding box center [969, 441] width 31 height 31
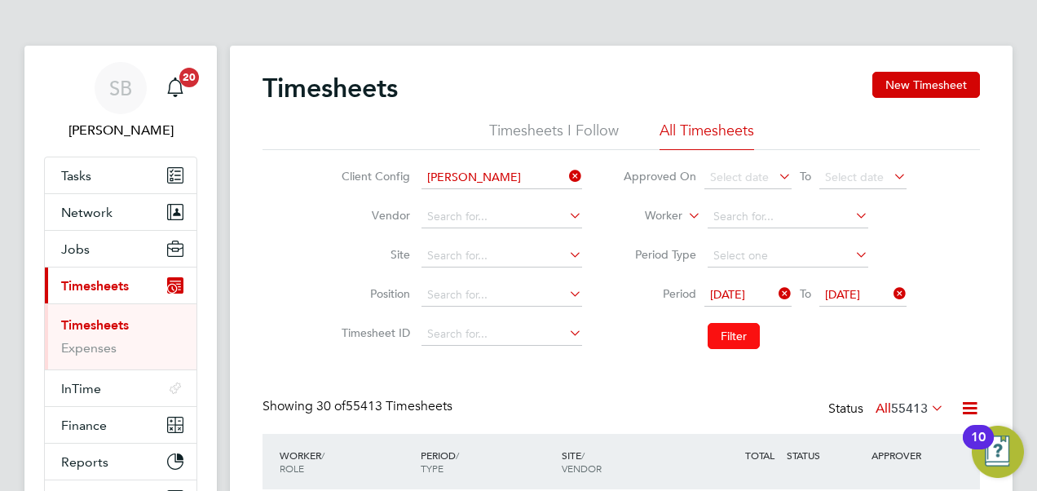
click at [725, 337] on button "Filter" at bounding box center [734, 336] width 52 height 26
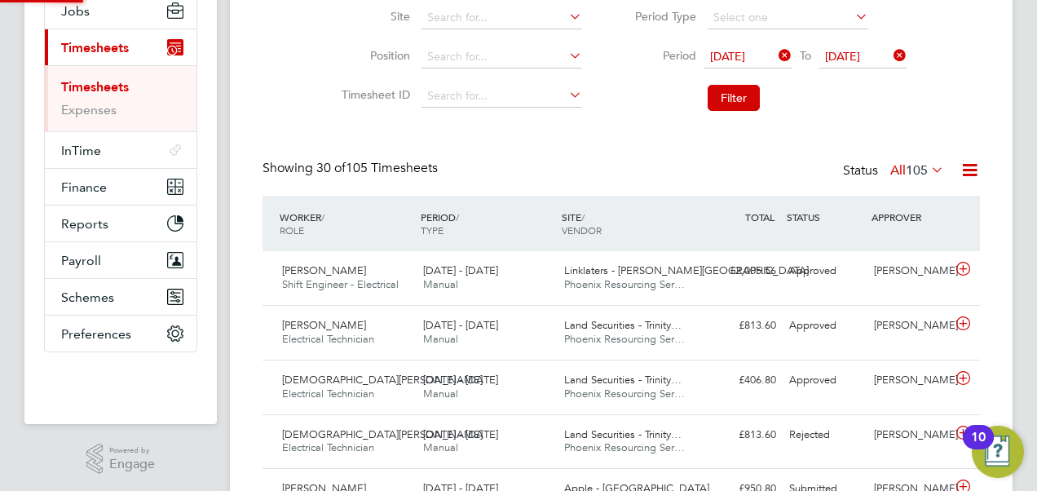
scroll to position [8, 8]
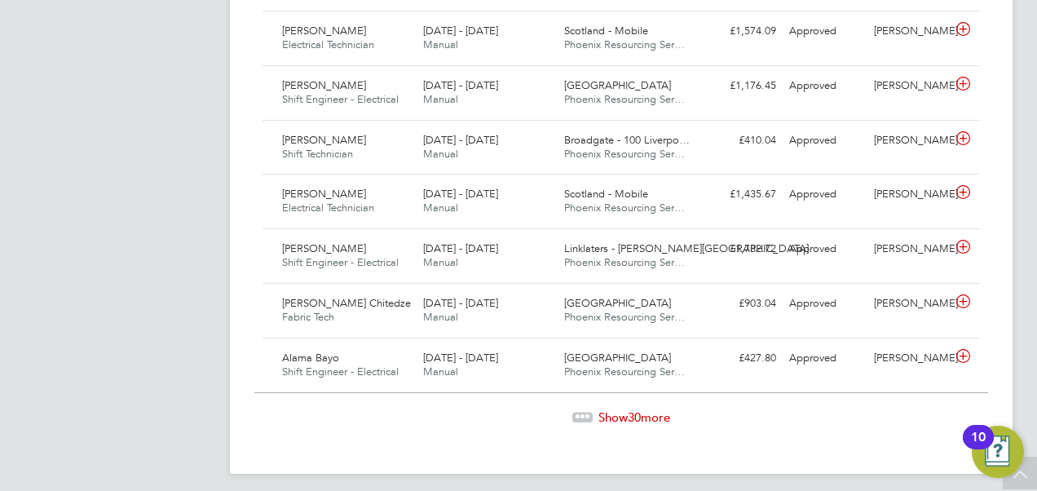
click at [615, 409] on span "Show 30 more" at bounding box center [634, 416] width 72 height 15
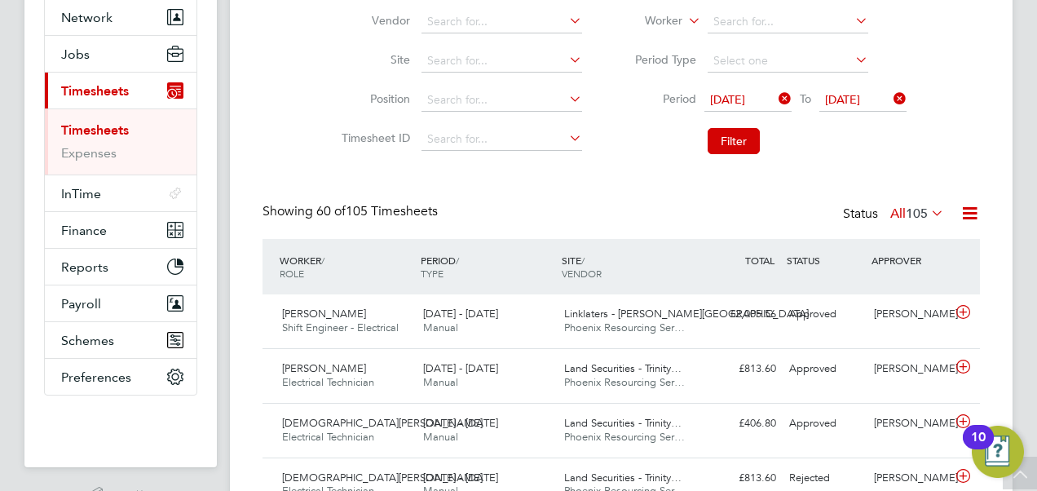
click at [972, 215] on icon at bounding box center [969, 213] width 20 height 20
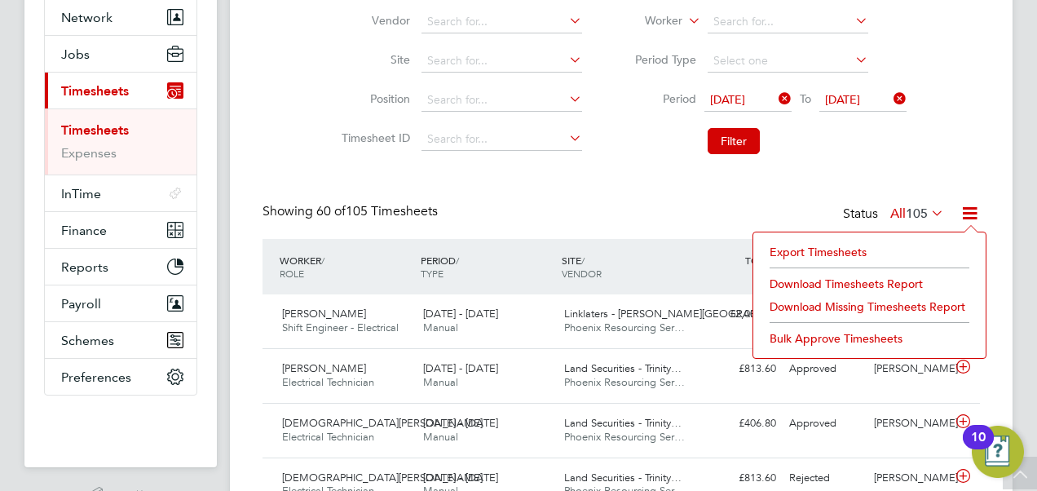
click at [851, 282] on li "Download Timesheets Report" at bounding box center [869, 283] width 216 height 23
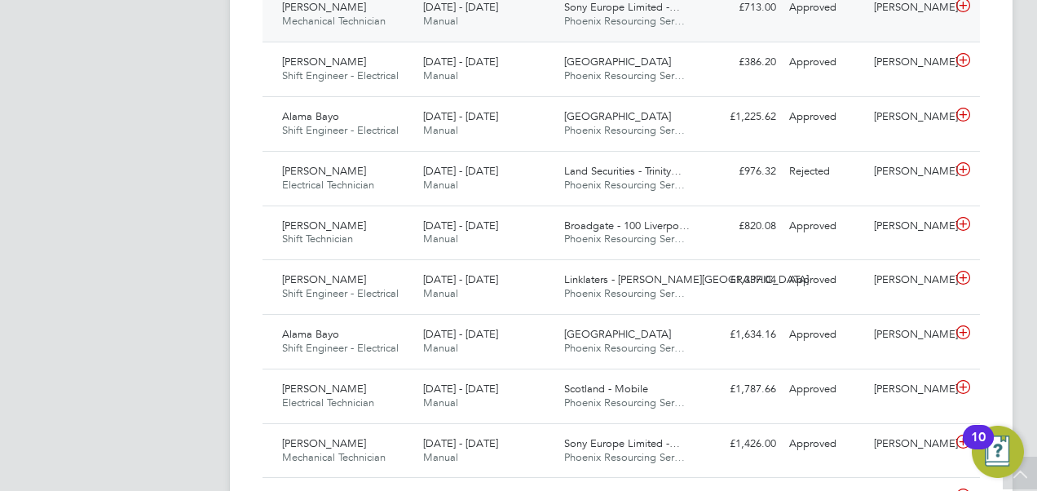
scroll to position [928, 0]
